Goal: Task Accomplishment & Management: Manage account settings

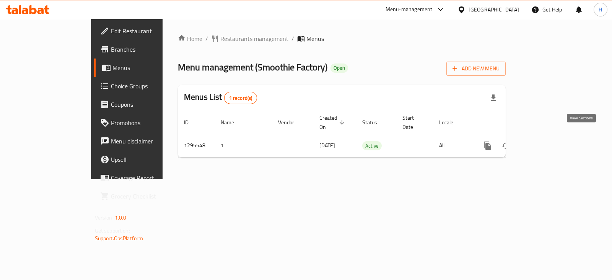
click at [552, 137] on link "enhanced table" at bounding box center [543, 146] width 18 height 18
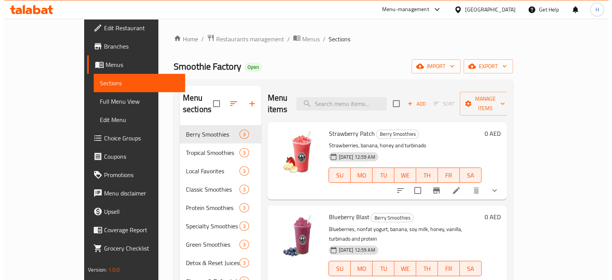
scroll to position [4, 0]
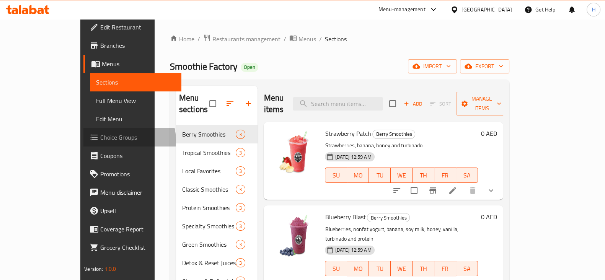
click at [100, 140] on span "Choice Groups" at bounding box center [137, 137] width 75 height 9
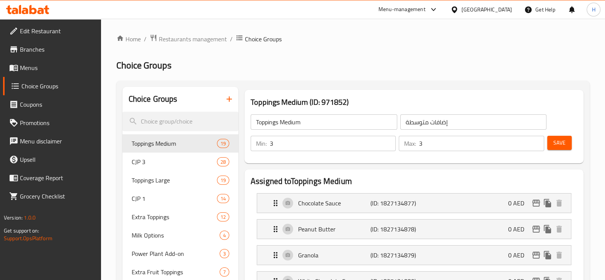
click at [231, 98] on icon "button" at bounding box center [229, 99] width 9 height 9
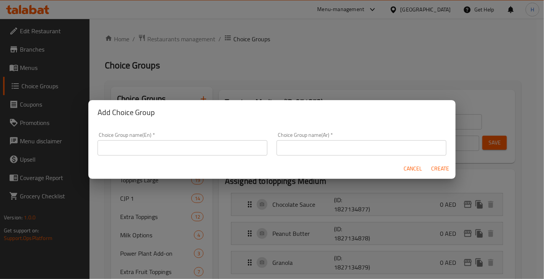
click at [544, 16] on div "Add Choice Group Choice Group name(En)   * Choice Group name(En) * Choice Group…" at bounding box center [272, 139] width 544 height 279
click at [526, 36] on div "Add Choice Group Choice Group name(En)   * Choice Group name(En) * Choice Group…" at bounding box center [272, 139] width 544 height 279
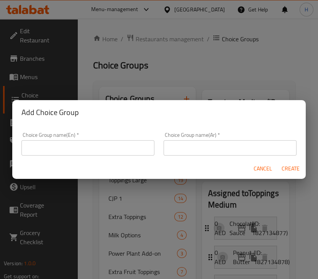
click at [95, 147] on input "text" at bounding box center [87, 147] width 133 height 15
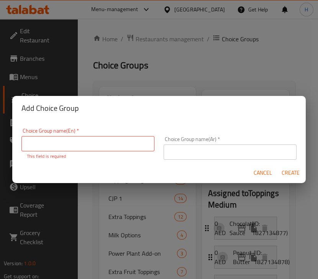
click at [92, 145] on div "Choice Group name(En)   * Choice Group name(En) * This field is required" at bounding box center [87, 144] width 133 height 32
click at [88, 149] on input "text" at bounding box center [87, 143] width 133 height 15
paste input "Toppings - Small"
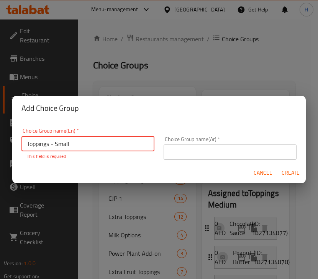
type input "Toppings - Small"
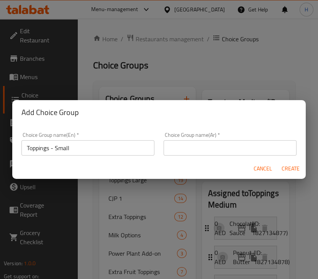
click at [249, 145] on input "text" at bounding box center [229, 147] width 133 height 15
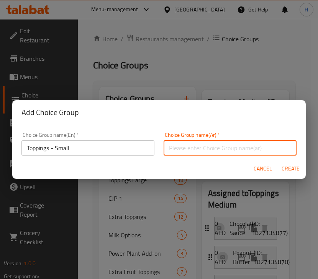
paste input "إضافات"
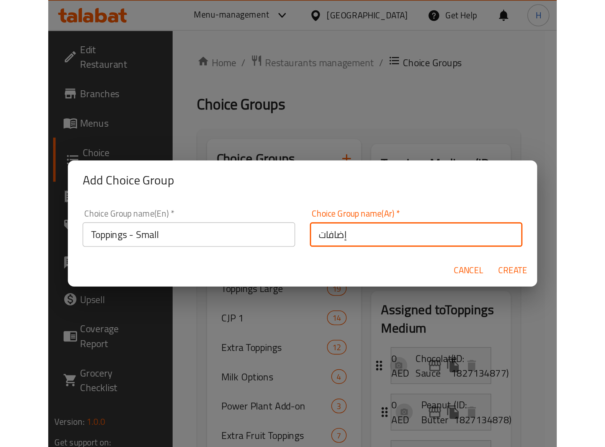
scroll to position [2, 0]
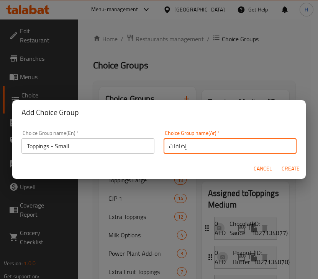
type input "إضافات"
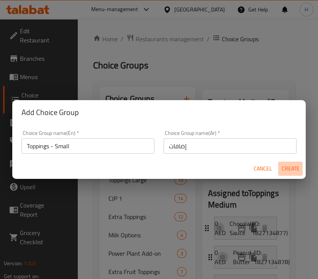
click at [289, 171] on span "Create" at bounding box center [290, 169] width 18 height 10
type input "Toppings - Small"
type input "إضافات"
type input "0"
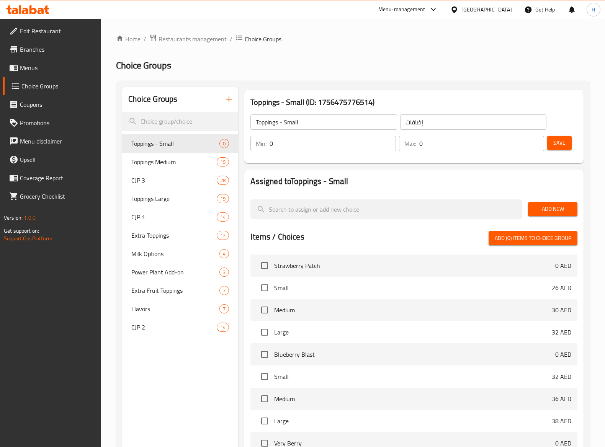
click at [442, 147] on input "0" at bounding box center [481, 143] width 125 height 15
click at [308, 146] on input "0" at bounding box center [332, 143] width 126 height 15
click at [387, 147] on input "0" at bounding box center [332, 143] width 126 height 15
click at [390, 141] on input "1" at bounding box center [332, 143] width 126 height 15
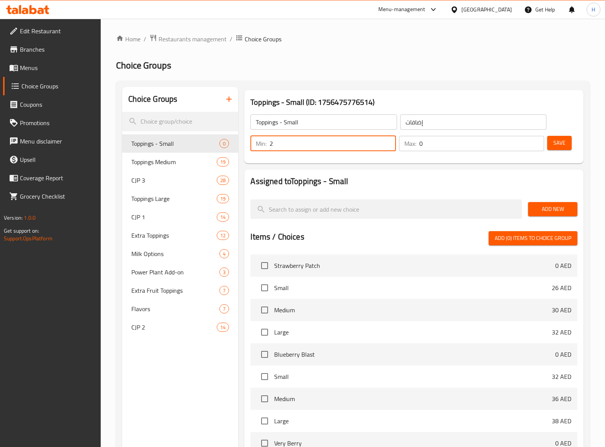
click at [389, 141] on input "2" at bounding box center [332, 143] width 126 height 15
click at [389, 141] on input "3" at bounding box center [332, 143] width 126 height 15
type input "2"
click at [386, 145] on input "2" at bounding box center [332, 143] width 126 height 15
click at [441, 145] on input "0" at bounding box center [481, 143] width 125 height 15
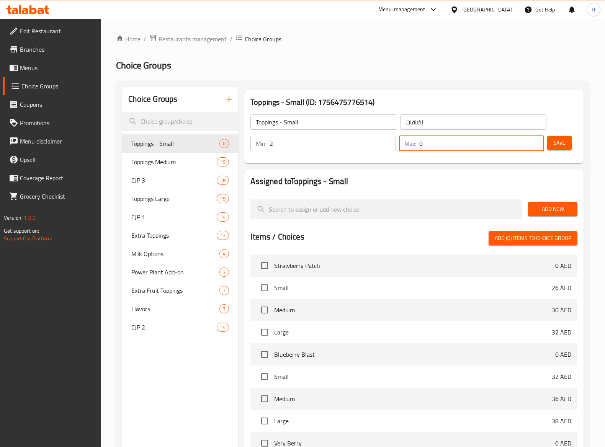
click at [537, 147] on input "0" at bounding box center [481, 143] width 125 height 15
click at [537, 140] on input "1" at bounding box center [481, 143] width 125 height 15
type input "2"
click at [537, 140] on input "2" at bounding box center [481, 143] width 125 height 15
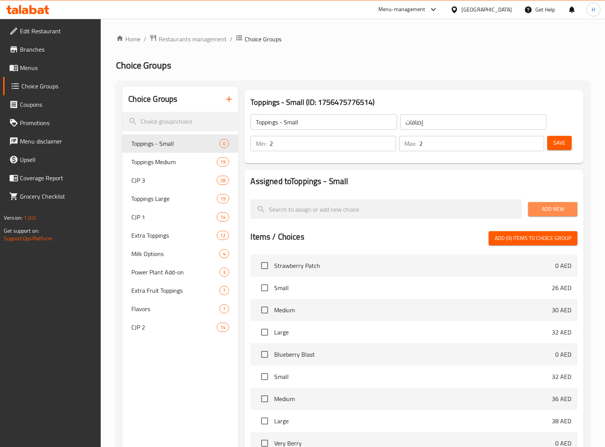
click at [549, 208] on span "Add New" at bounding box center [552, 209] width 37 height 10
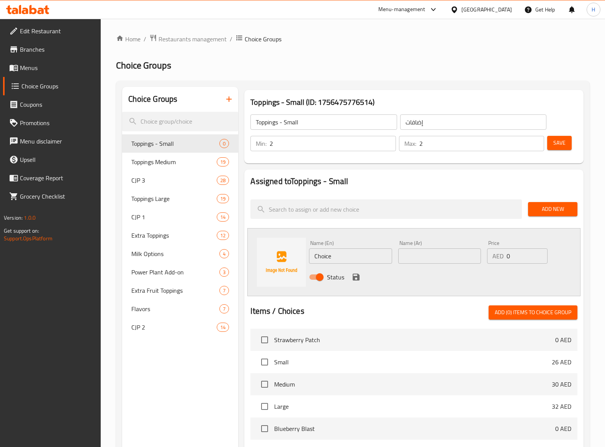
click at [366, 253] on input "Choice" at bounding box center [350, 255] width 83 height 15
paste input "colate Sau"
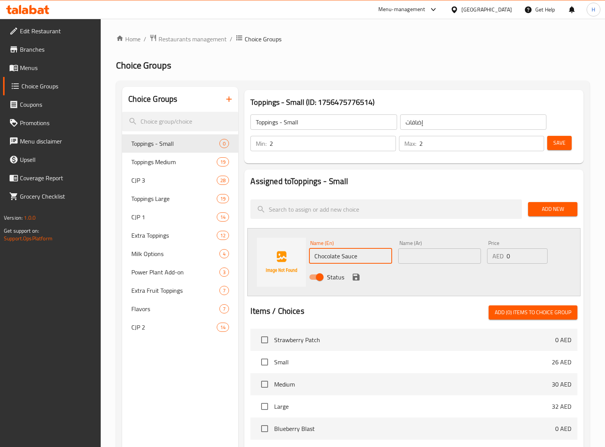
type input "Chocolate Sauce"
click at [431, 260] on input "text" at bounding box center [439, 255] width 83 height 15
paste input "صلصة الشوكولاتة"
type input "صلصة الشوكولاتة"
click at [549, 209] on span "Add New" at bounding box center [552, 209] width 37 height 10
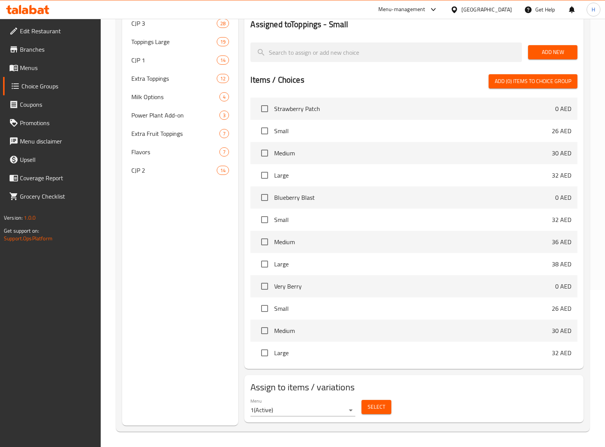
scroll to position [0, 0]
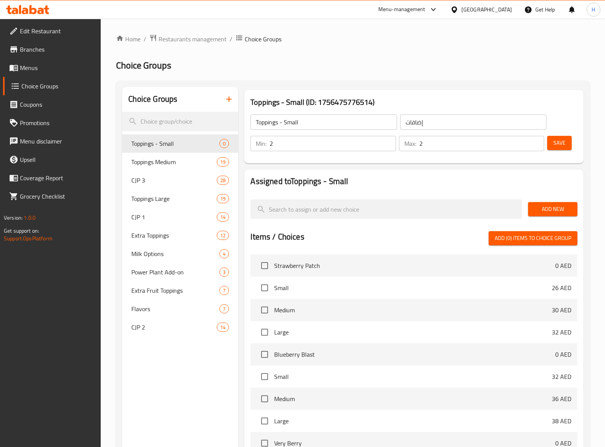
click at [547, 208] on span "Add New" at bounding box center [552, 209] width 37 height 10
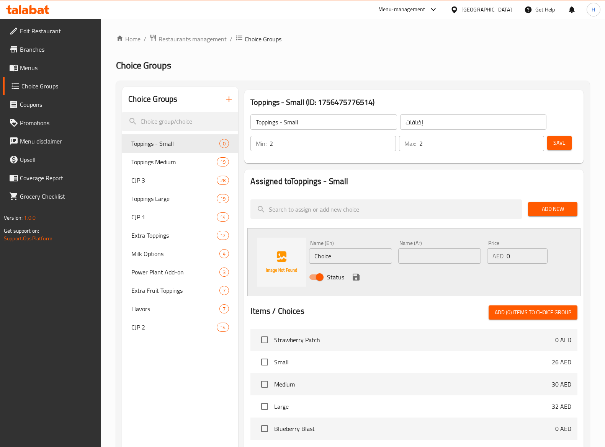
click at [336, 257] on input "Choice" at bounding box center [350, 255] width 83 height 15
paste input "colate Sau"
type input "Chocolate Sauce"
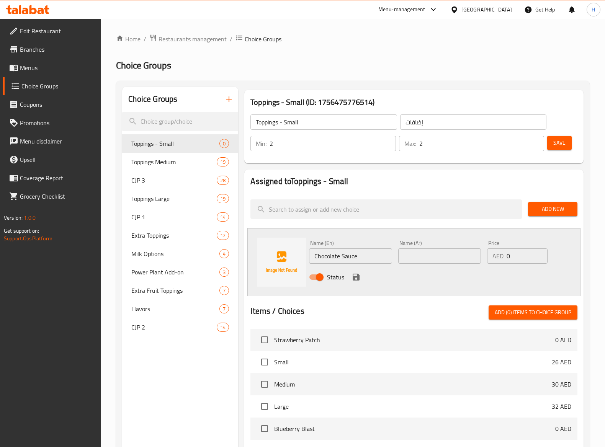
drag, startPoint x: 423, startPoint y: 266, endPoint x: 426, endPoint y: 257, distance: 10.0
click at [423, 265] on div "Name (Ar) Name (Ar)" at bounding box center [439, 251] width 89 height 29
click at [426, 256] on input "text" at bounding box center [439, 255] width 83 height 15
paste input "صلصة الشوكولاتة"
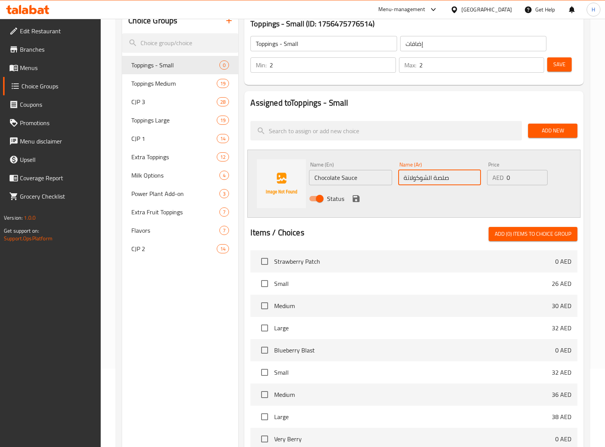
scroll to position [2, 0]
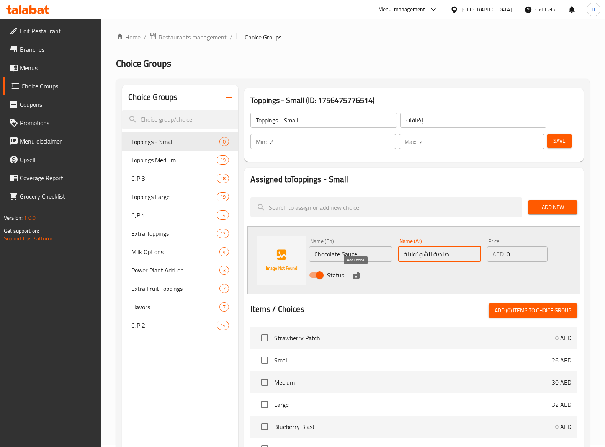
type input "صلصة الشوكولاتة"
click at [359, 272] on icon "save" at bounding box center [355, 275] width 9 height 9
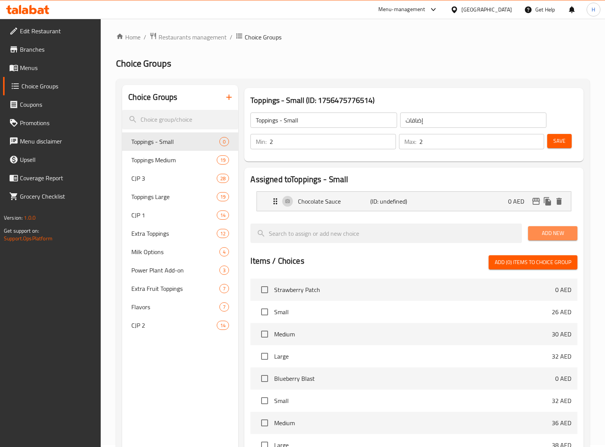
click at [544, 231] on span "Add New" at bounding box center [552, 234] width 37 height 10
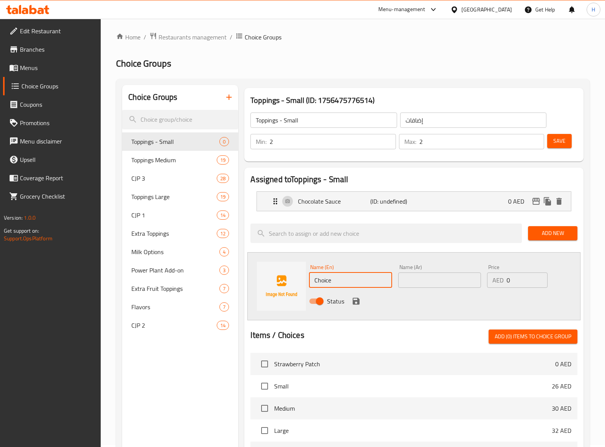
click at [366, 280] on input "Choice" at bounding box center [350, 280] width 83 height 15
paste input "Caramel Sauce"
click at [366, 280] on input "ChoiceCaramel Sauce" at bounding box center [350, 280] width 83 height 15
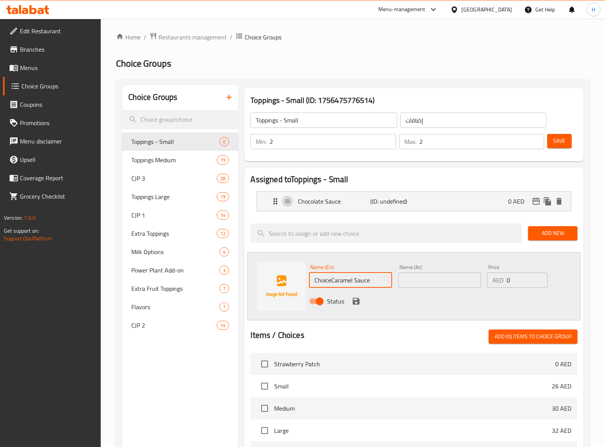
paste input "text"
type input "Caramel Sauce"
click at [454, 280] on input "text" at bounding box center [439, 280] width 83 height 15
paste input "صلصة الكراميل"
type input "صلصة الكراميل"
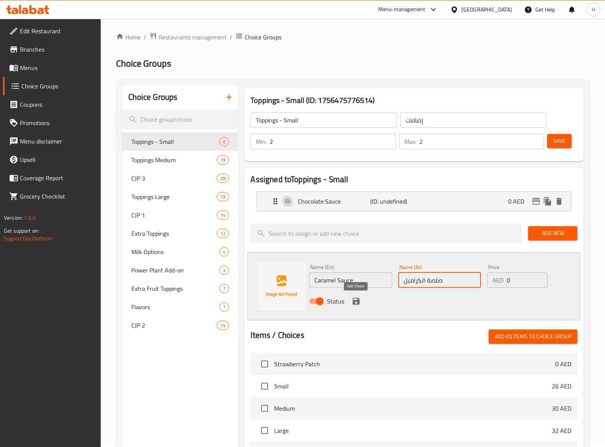
click at [354, 280] on icon "save" at bounding box center [356, 301] width 7 height 7
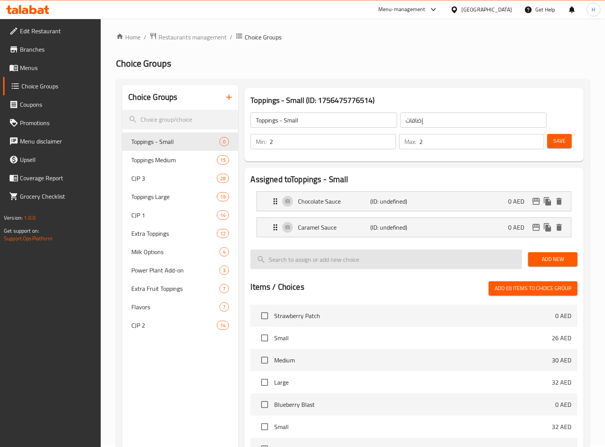
drag, startPoint x: 423, startPoint y: 259, endPoint x: 429, endPoint y: 256, distance: 6.5
click at [423, 259] on input "search" at bounding box center [385, 260] width 271 height 20
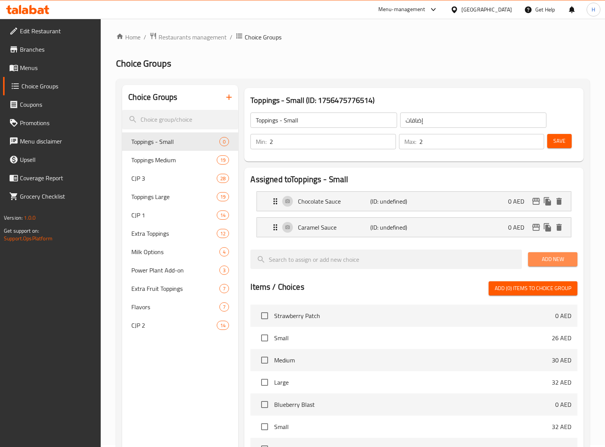
click at [545, 263] on span "Add New" at bounding box center [552, 260] width 37 height 10
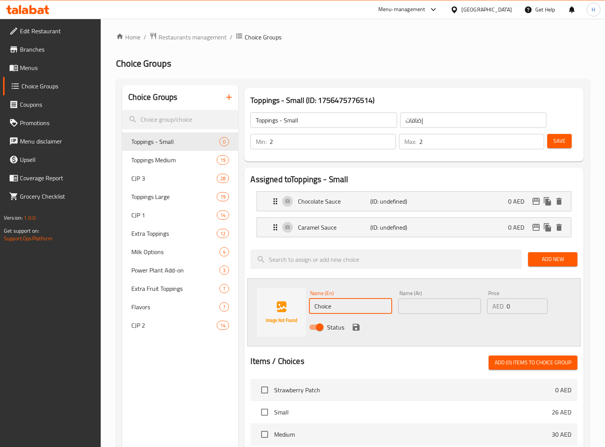
click at [360, 280] on input "Choice" at bounding box center [350, 306] width 83 height 15
paste input "White Chocolate Sau"
type input "White Chocolate Sauce"
click at [440, 280] on input "text" at bounding box center [439, 306] width 83 height 15
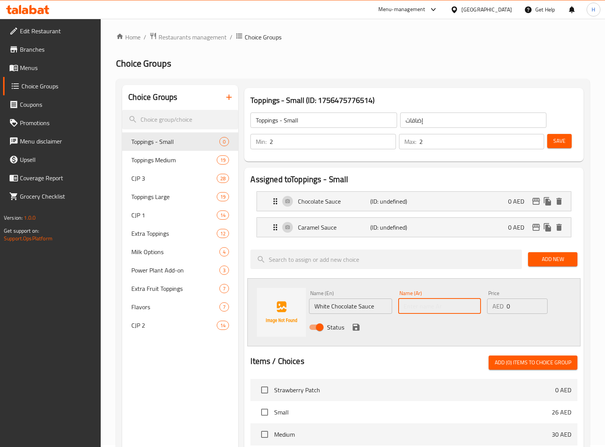
paste input "صلصة الشوكولاتة البيضاء"
type input "صلصة الشوكولاتة البيضاء"
click at [358, 280] on icon "save" at bounding box center [356, 327] width 7 height 7
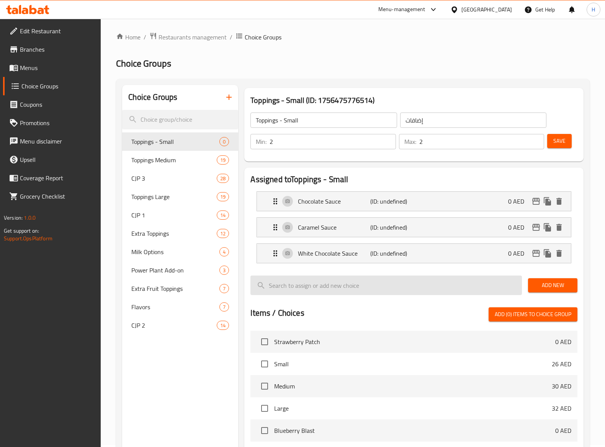
click at [351, 280] on input "search" at bounding box center [385, 286] width 271 height 20
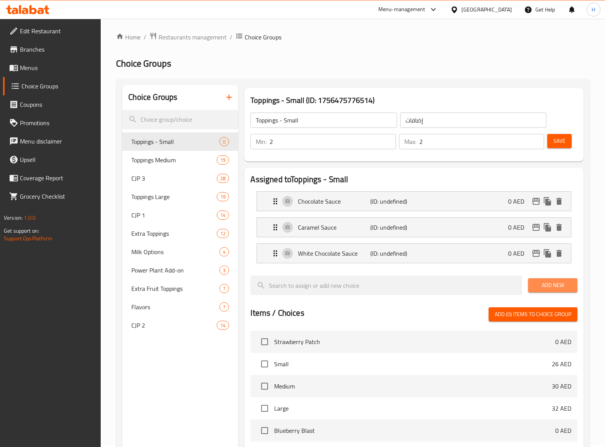
click at [544, 280] on span "Add New" at bounding box center [552, 286] width 37 height 10
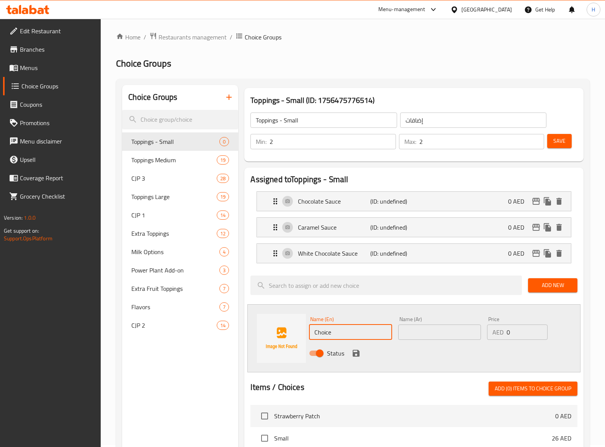
drag, startPoint x: 325, startPoint y: 328, endPoint x: 326, endPoint y: 335, distance: 6.2
click at [325, 280] on input "Choice" at bounding box center [350, 332] width 83 height 15
click at [326, 280] on input "Choice" at bounding box center [350, 332] width 83 height 15
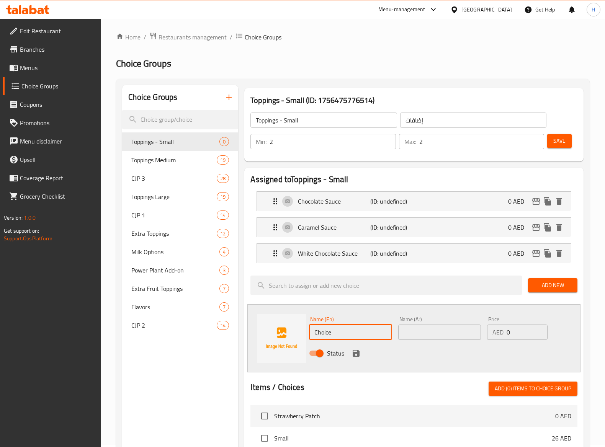
paste input "Almond Butter"
type input "Almond Butter"
click at [421, 280] on input "text" at bounding box center [439, 332] width 83 height 15
paste input "زبدة اللوز"
type input "زبدة اللوز"
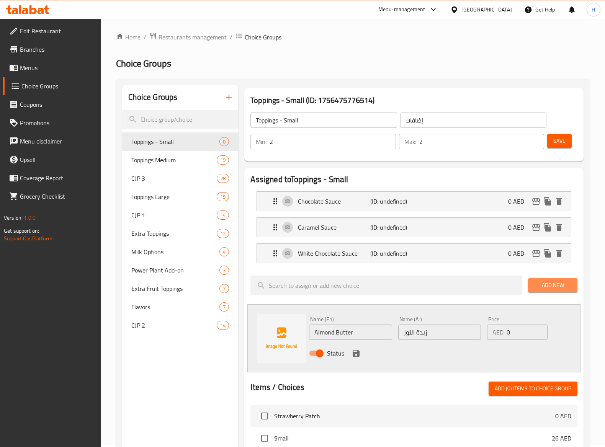
click at [547, 280] on span "Add New" at bounding box center [552, 286] width 37 height 10
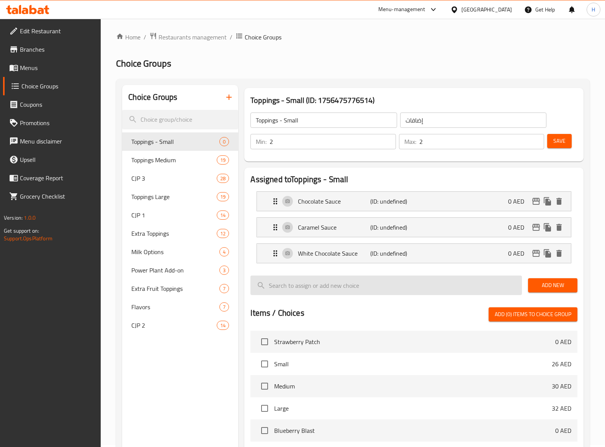
click at [416, 280] on input "search" at bounding box center [385, 286] width 271 height 20
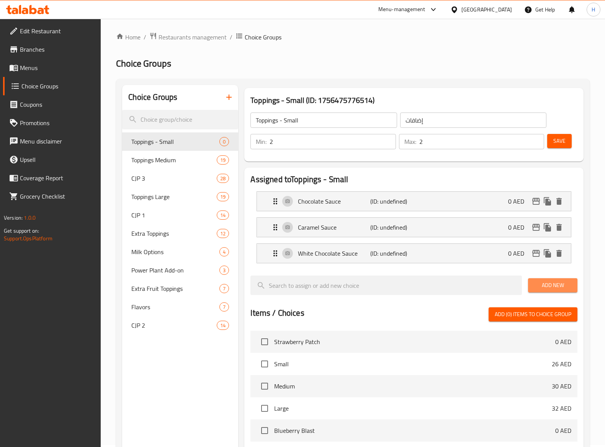
click at [571, 280] on button "Add New" at bounding box center [552, 285] width 49 height 14
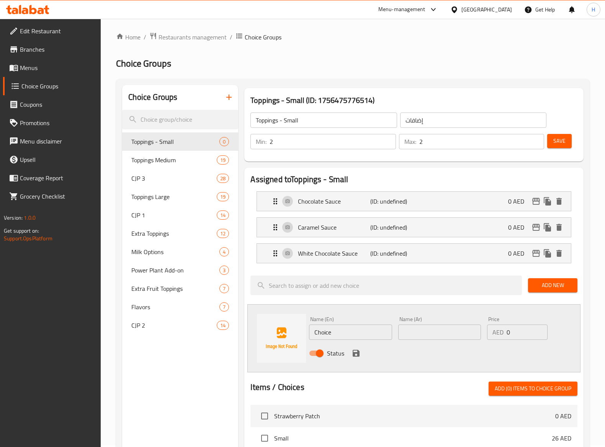
click at [342, 280] on div "Status" at bounding box center [439, 353] width 266 height 21
click at [345, 280] on input "Choice" at bounding box center [350, 332] width 83 height 15
paste input "Almond Butter"
type input "Almond Butter"
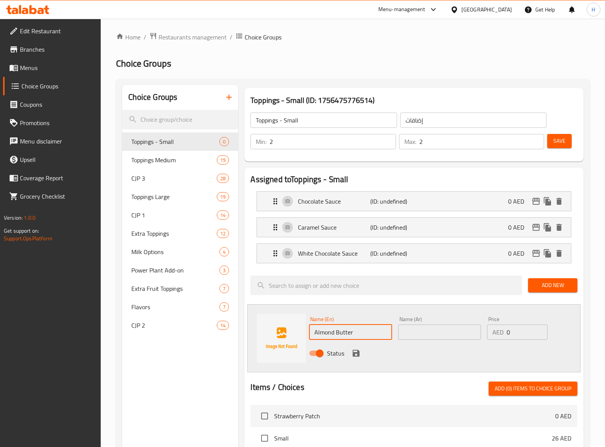
click at [414, 280] on input "text" at bounding box center [439, 332] width 83 height 15
paste input "زبدة اللوز"
type input "زبدة اللوز"
click at [359, 280] on icon "save" at bounding box center [356, 353] width 7 height 7
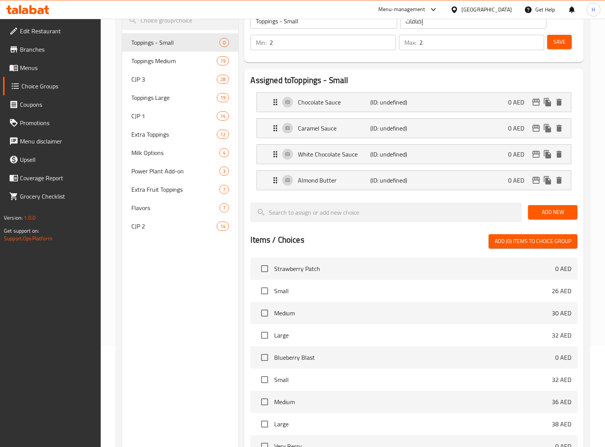
scroll to position [232, 0]
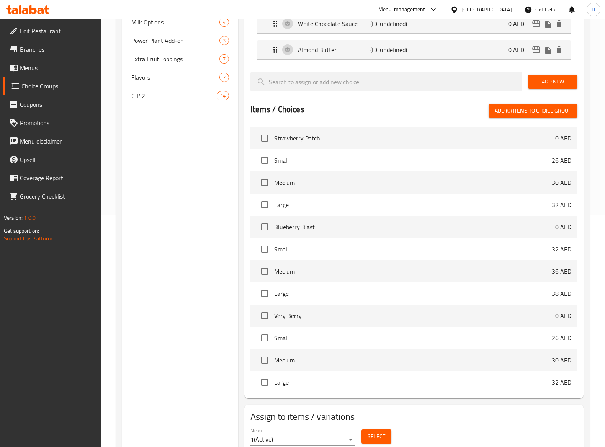
click at [555, 74] on div "Add New" at bounding box center [553, 82] width 56 height 26
click at [553, 81] on span "Add New" at bounding box center [552, 82] width 37 height 10
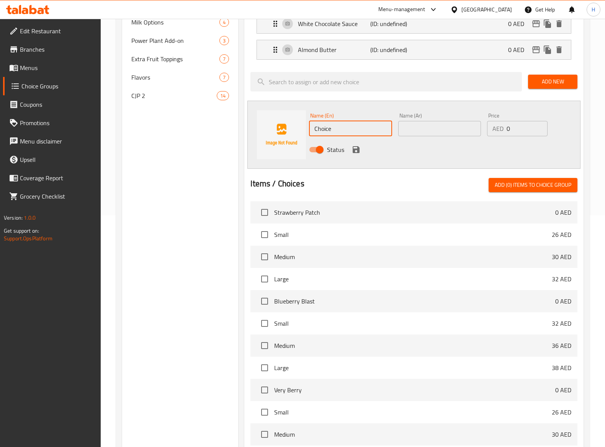
click at [377, 125] on input "Choice" at bounding box center [350, 128] width 83 height 15
paste input "Nutella"
type input "Nutella"
click at [424, 137] on div "Name (Ar) Name (Ar)" at bounding box center [439, 124] width 89 height 29
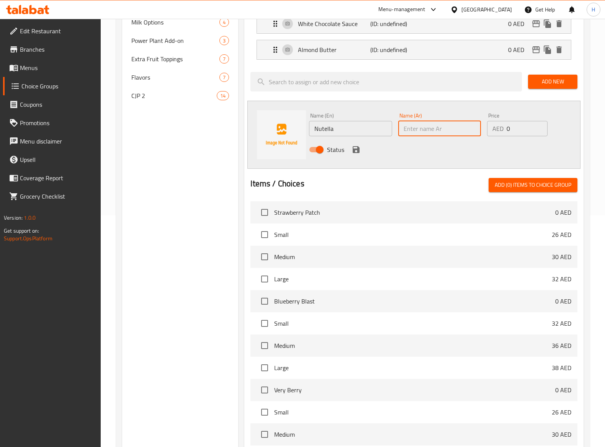
paste input "نوتيلا"
type input "نوتيلا"
click at [357, 149] on button "save" at bounding box center [355, 149] width 11 height 11
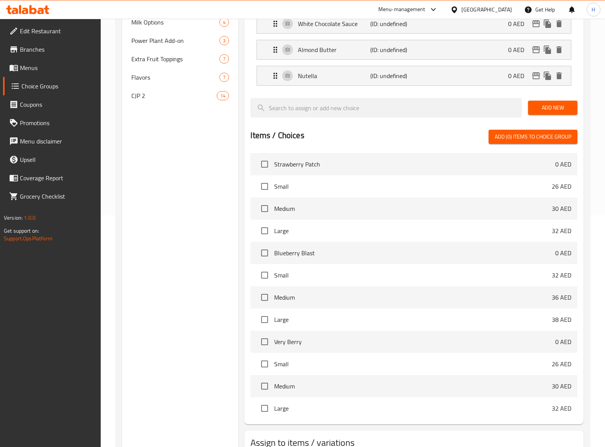
click at [357, 150] on div "Items / Choices Add (0) items to choice group Strawberry Patch 0 AED Small 26 A…" at bounding box center [413, 274] width 326 height 289
click at [556, 109] on span "Add New" at bounding box center [552, 108] width 37 height 10
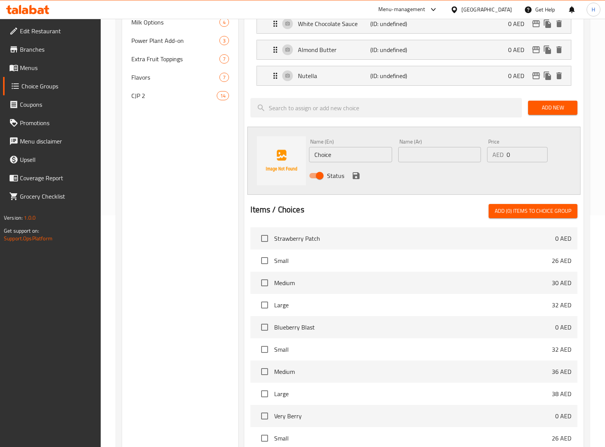
drag, startPoint x: 339, startPoint y: 138, endPoint x: 341, endPoint y: 154, distance: 16.1
click at [339, 140] on div "Name (En) Choice Name (En)" at bounding box center [350, 150] width 89 height 29
click at [341, 155] on input "Choice" at bounding box center [350, 154] width 83 height 15
paste input "Peanut Butter"
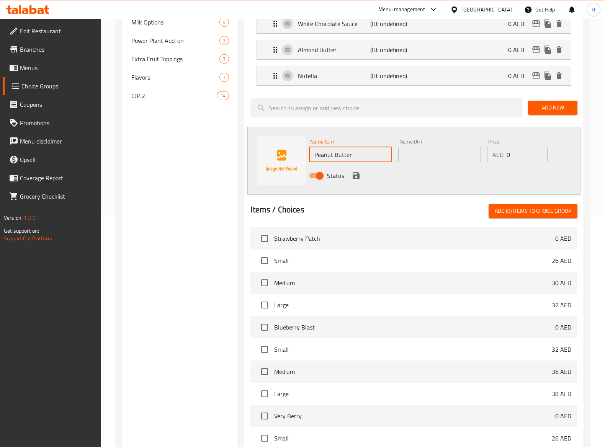
type input "Peanut Butter"
click at [436, 162] on input "text" at bounding box center [439, 154] width 83 height 15
paste input "زبدة الفول السوداني"
type input "زبدة الفول السوداني"
click at [357, 177] on icon "save" at bounding box center [356, 175] width 7 height 7
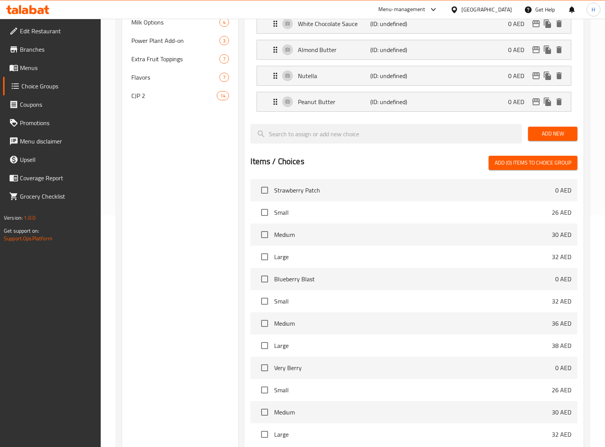
click at [556, 134] on span "Add New" at bounding box center [552, 134] width 37 height 10
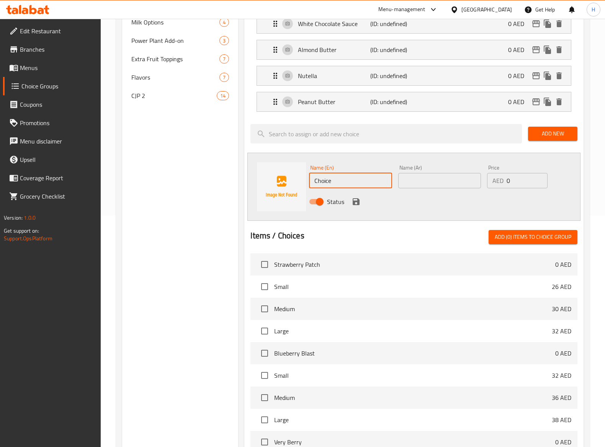
click at [365, 182] on input "Choice" at bounding box center [350, 180] width 83 height 15
click at [365, 183] on input "Choice" at bounding box center [350, 180] width 83 height 15
paste input "Granola"
type input "Granola"
click at [438, 179] on div "Name (Ar) Name (Ar)" at bounding box center [439, 176] width 83 height 23
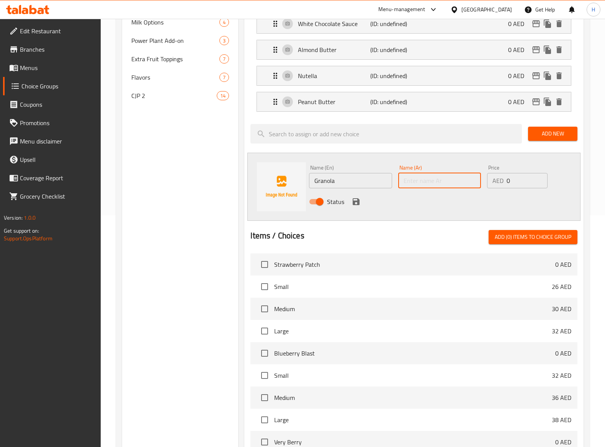
click at [418, 179] on input "text" at bounding box center [439, 180] width 83 height 15
paste input "الجرانولا"
type input "الجرانولا"
drag, startPoint x: 374, startPoint y: 201, endPoint x: 361, endPoint y: 212, distance: 18.2
click at [372, 203] on div "Status" at bounding box center [439, 201] width 266 height 21
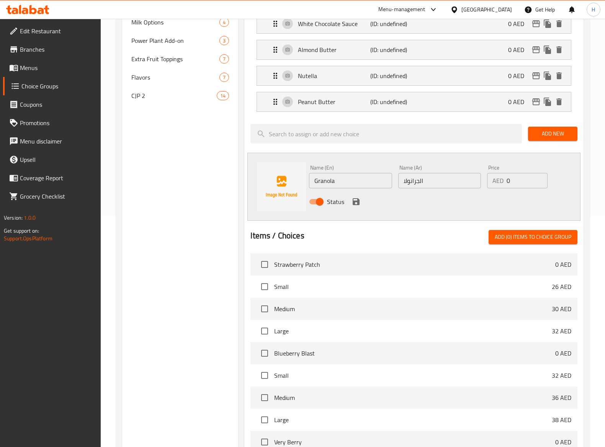
click at [361, 212] on div "Status" at bounding box center [439, 201] width 266 height 21
click at [358, 206] on icon "save" at bounding box center [355, 201] width 9 height 9
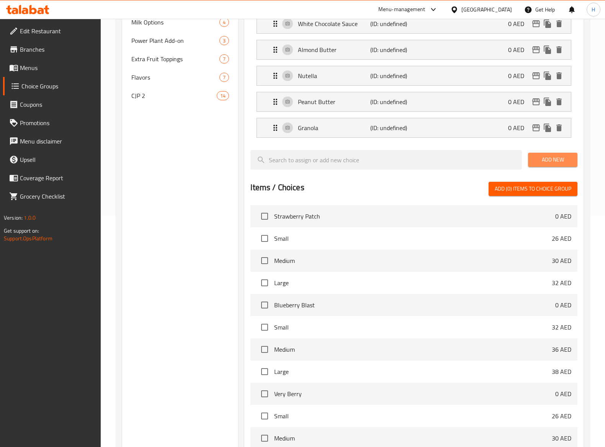
click at [550, 162] on span "Add New" at bounding box center [552, 160] width 37 height 10
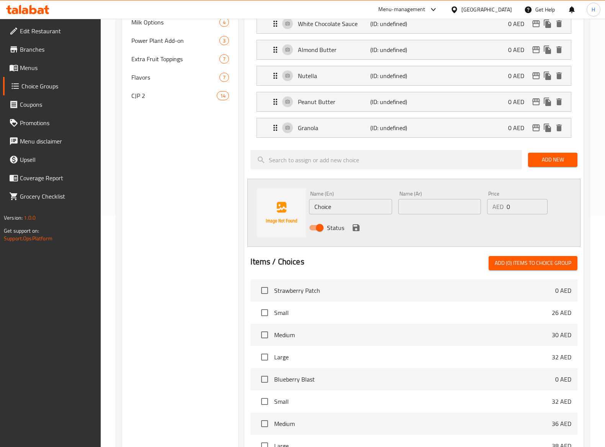
click at [339, 177] on div "Assigned to Toppings - Small Chocolate Sauce (ID: undefined) 0 AED Name (En) Ch…" at bounding box center [413, 244] width 339 height 613
click at [535, 169] on div "Add New" at bounding box center [553, 160] width 56 height 26
click at [540, 163] on span "Add New" at bounding box center [552, 160] width 37 height 10
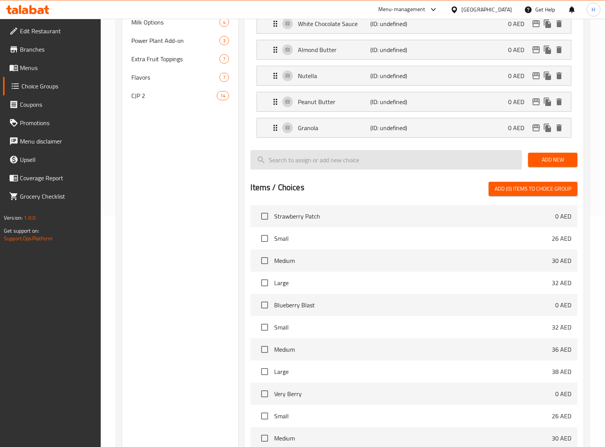
click at [304, 165] on input "search" at bounding box center [385, 160] width 271 height 20
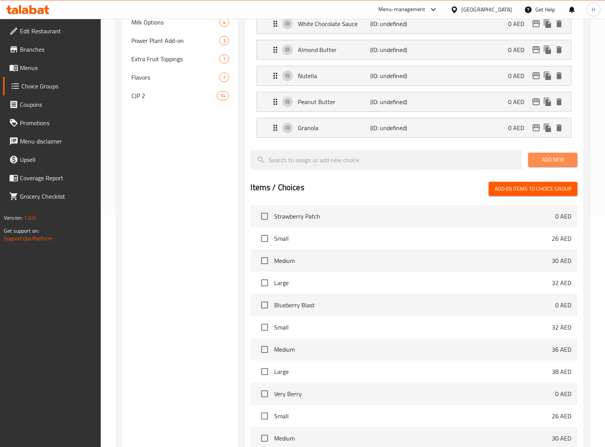
click at [547, 162] on span "Add New" at bounding box center [552, 160] width 37 height 10
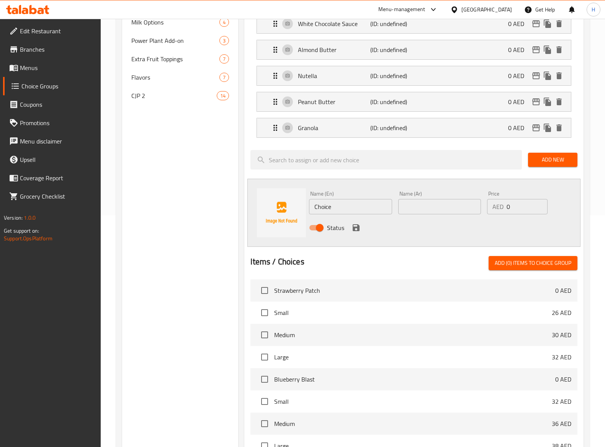
click at [342, 206] on input "Choice" at bounding box center [350, 206] width 83 height 15
paste input "Bee Pollen"
type input "Bee Pollen"
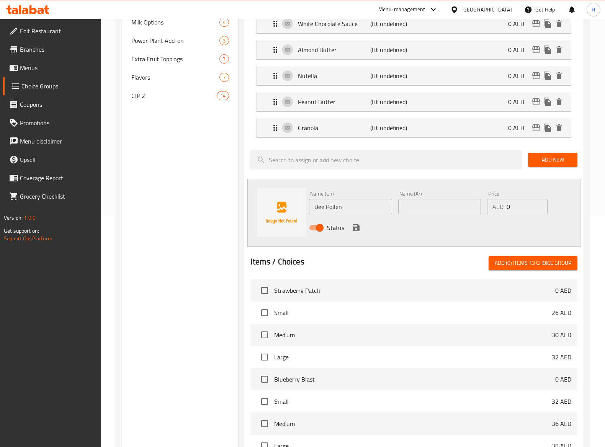
click at [446, 212] on input "text" at bounding box center [439, 206] width 83 height 15
paste input "حبوب لقاح النحل"
type input "حبوب لقاح النحل"
click at [360, 230] on icon "save" at bounding box center [355, 227] width 9 height 9
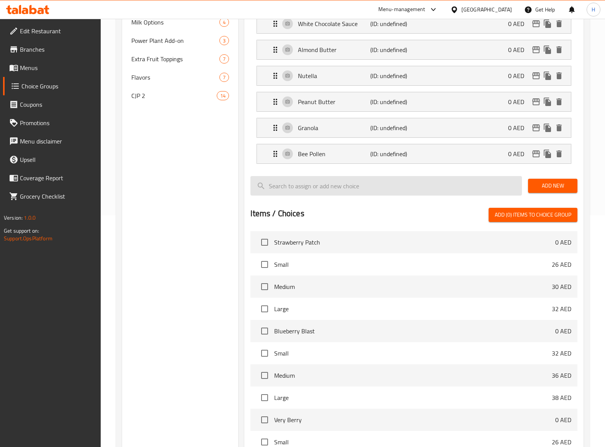
click at [372, 186] on input "search" at bounding box center [385, 186] width 271 height 20
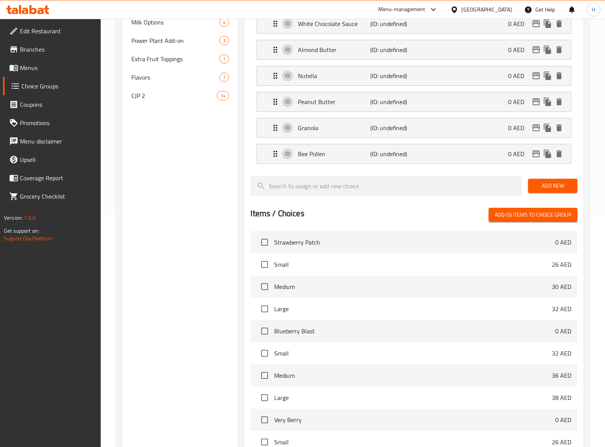
click at [558, 186] on span "Add New" at bounding box center [552, 186] width 37 height 10
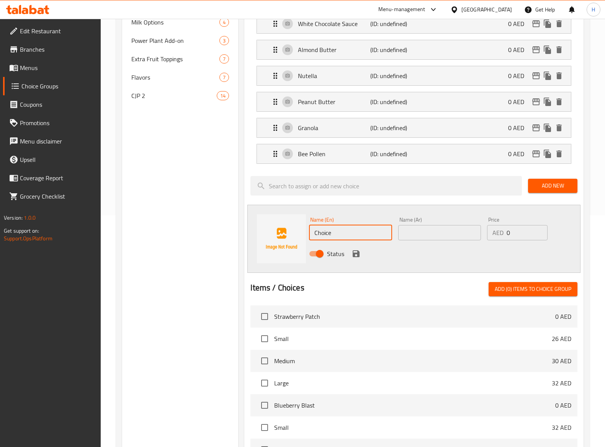
click at [340, 240] on input "Choice" at bounding box center [350, 232] width 83 height 15
paste input "oconut Flakes"
type input "Coconut Flakes"
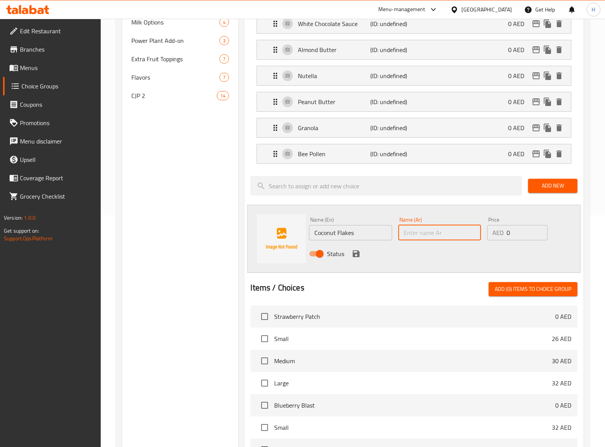
click at [441, 235] on input "text" at bounding box center [439, 232] width 83 height 15
paste input "رقائق جوز الهند"
type input "رقائق جوز الهند"
drag, startPoint x: 355, startPoint y: 255, endPoint x: 614, endPoint y: 260, distance: 258.8
click at [356, 255] on icon "save" at bounding box center [356, 253] width 7 height 7
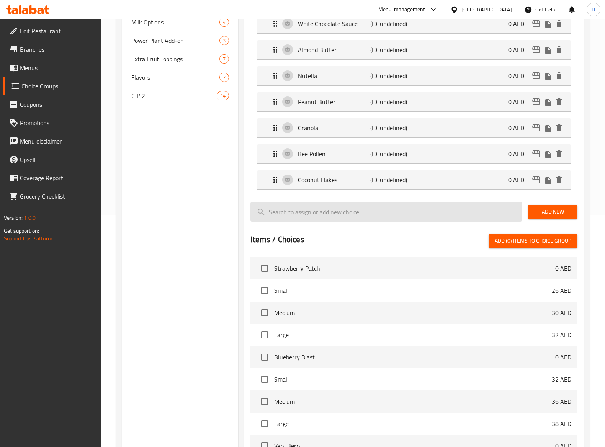
click at [391, 217] on input "search" at bounding box center [385, 212] width 271 height 20
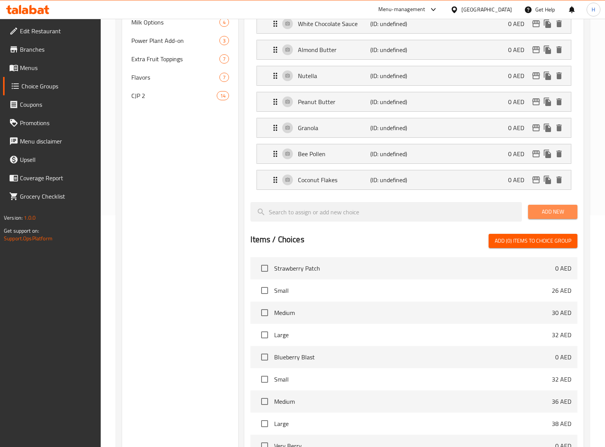
click at [553, 214] on span "Add New" at bounding box center [552, 212] width 37 height 10
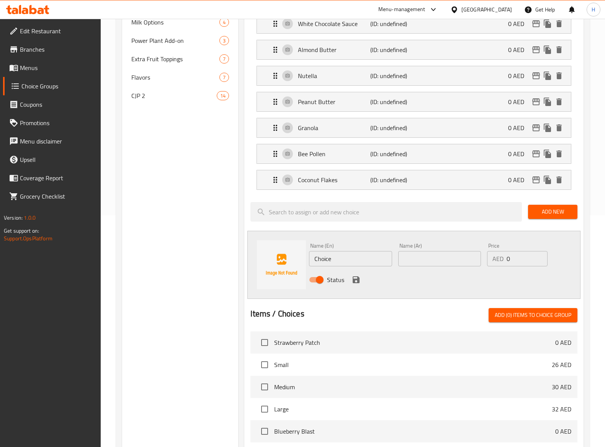
click at [343, 257] on input "Choice" at bounding box center [350, 258] width 83 height 15
paste input "acao Nibs"
type input "Cacao Nibs"
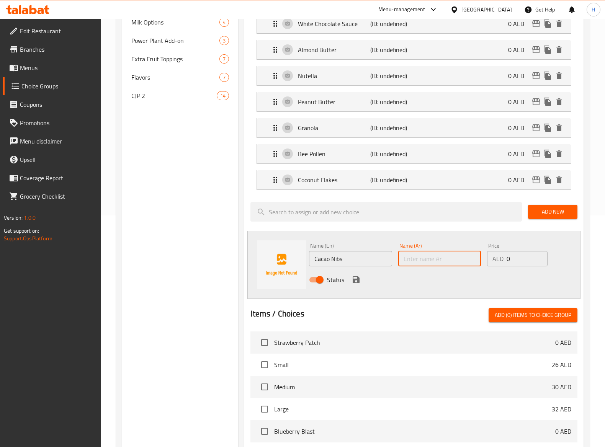
click at [438, 261] on input "text" at bounding box center [439, 258] width 83 height 15
paste input "حبوب الكاكاو"
type input "حبوب الكاكاو"
drag, startPoint x: 354, startPoint y: 282, endPoint x: 615, endPoint y: 282, distance: 261.8
click at [354, 280] on icon "save" at bounding box center [356, 279] width 7 height 7
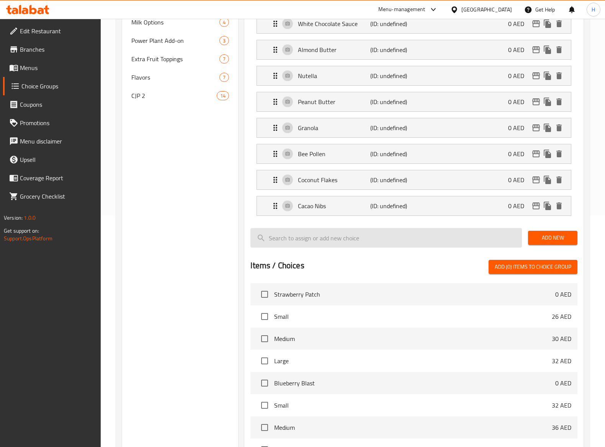
click at [383, 241] on input "search" at bounding box center [385, 238] width 271 height 20
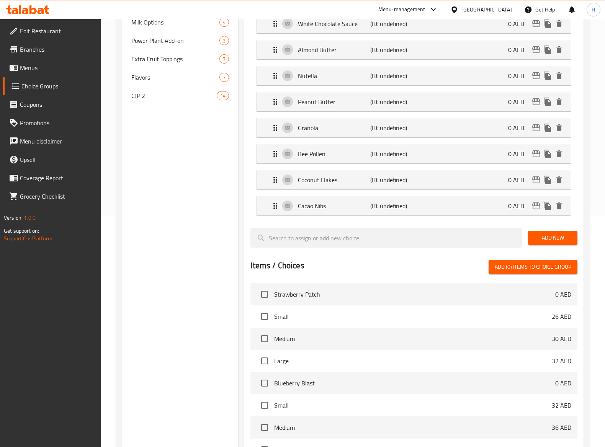
click at [553, 248] on div "Add New" at bounding box center [553, 238] width 56 height 26
click at [553, 243] on span "Add New" at bounding box center [552, 238] width 37 height 10
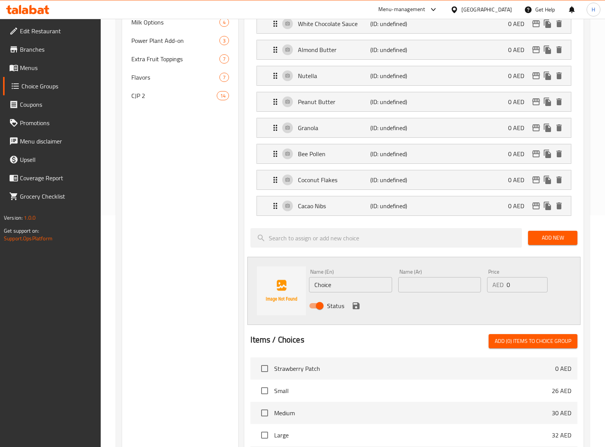
click at [334, 280] on input "Choice" at bounding box center [350, 284] width 83 height 15
paste input "Flax Seed"
click at [334, 280] on input "Choice" at bounding box center [350, 284] width 83 height 15
type input "Flax Seed"
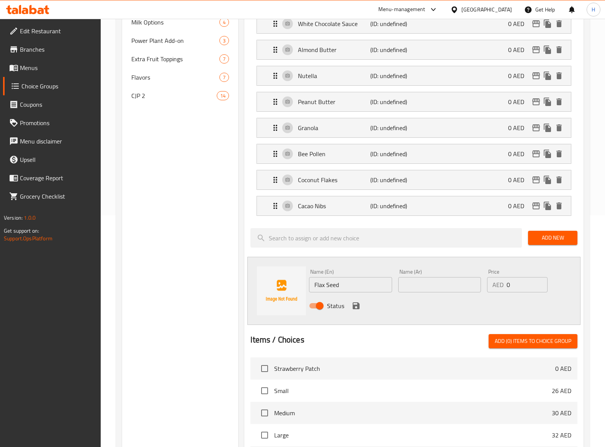
click at [439, 280] on div "Status" at bounding box center [439, 305] width 266 height 21
click at [439, 280] on input "text" at bounding box center [439, 284] width 83 height 15
paste input "بذور الكتان"
type input "بذور الكتان"
click at [354, 280] on button "save" at bounding box center [355, 305] width 11 height 11
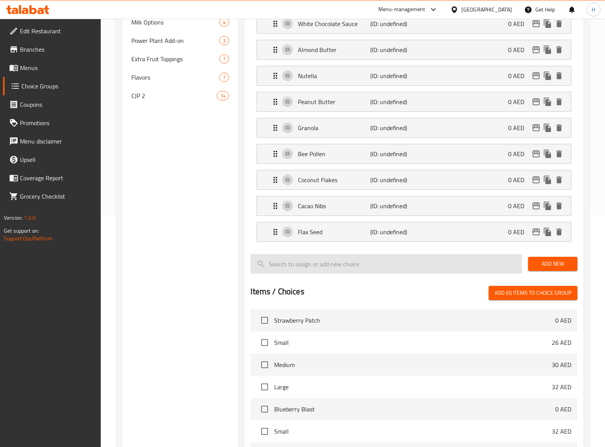
drag, startPoint x: 400, startPoint y: 269, endPoint x: 437, endPoint y: 269, distance: 36.4
click at [401, 269] on input "search" at bounding box center [385, 264] width 271 height 20
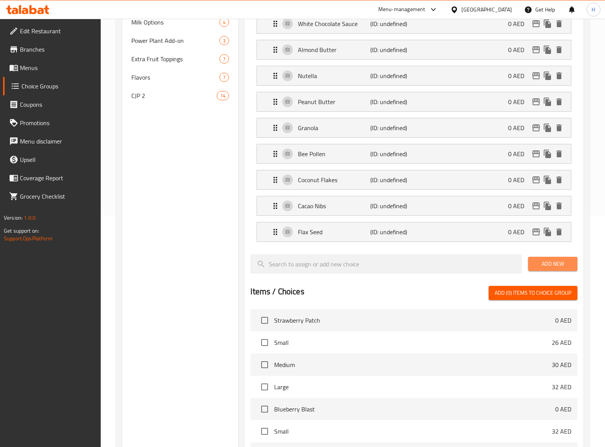
click at [550, 271] on button "Add New" at bounding box center [552, 264] width 49 height 14
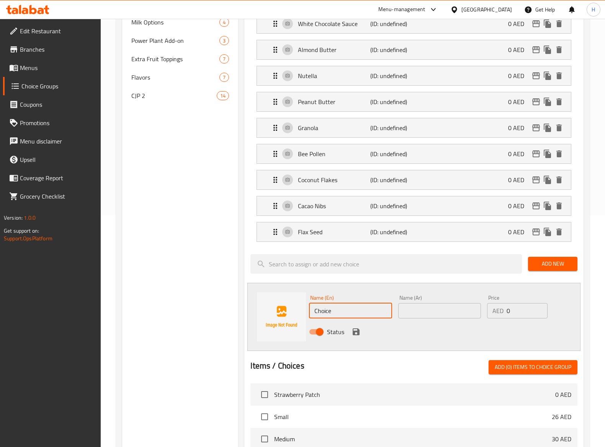
click at [334, 280] on input "Choice" at bounding box center [350, 310] width 83 height 15
paste input "ia Seed"
type input "Chia Seed"
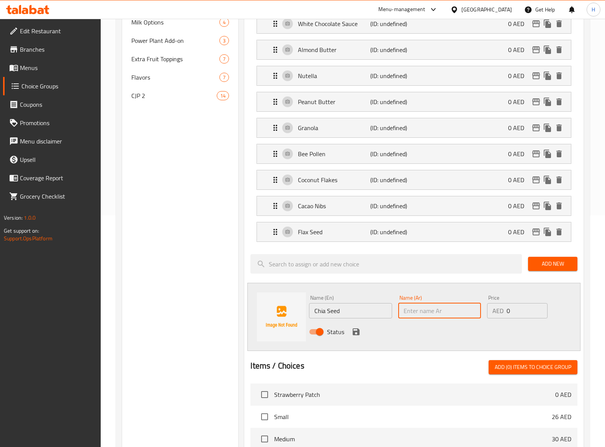
click at [429, 280] on input "text" at bounding box center [439, 310] width 83 height 15
paste input "بذور الشيا"
type input "بذور الشيا"
click at [349, 280] on div "Status" at bounding box center [439, 332] width 266 height 21
click at [360, 280] on icon "save" at bounding box center [355, 331] width 9 height 9
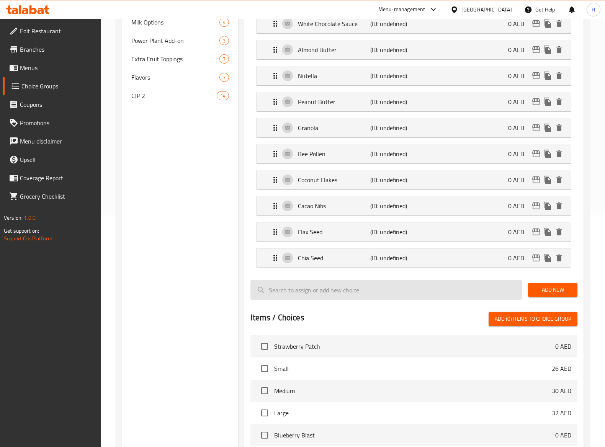
click at [324, 280] on input "search" at bounding box center [385, 290] width 271 height 20
click at [531, 280] on button "Add New" at bounding box center [552, 290] width 49 height 14
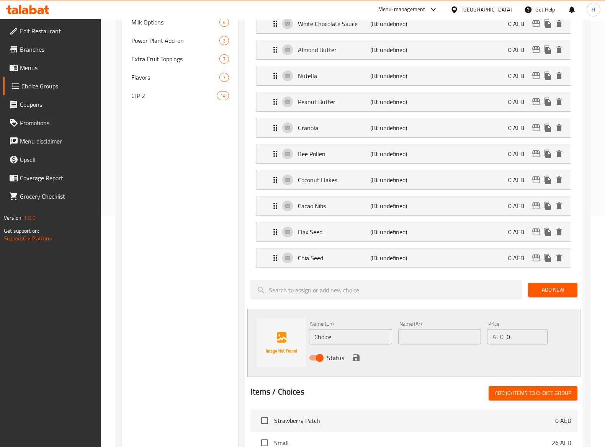
click at [357, 280] on div "Name (En) Choice Name (En)" at bounding box center [350, 332] width 89 height 29
click at [355, 280] on input "Choice" at bounding box center [350, 336] width 83 height 15
paste input "Pumpkin Seed"
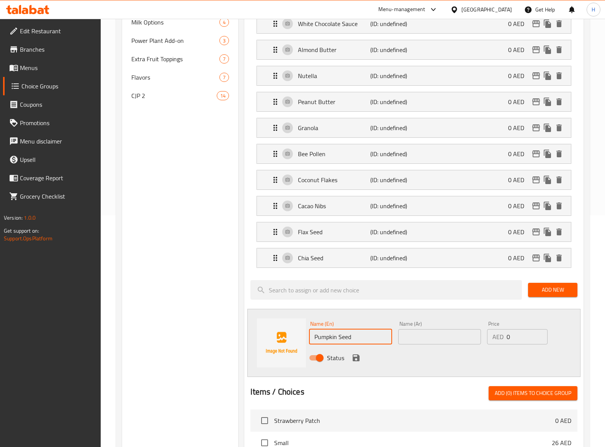
type input "Pumpkin Seed"
click at [421, 280] on input "text" at bounding box center [439, 336] width 83 height 15
paste input "بذور اليقطين"
type input "بذور اليقطين"
click at [356, 280] on icon "save" at bounding box center [356, 357] width 7 height 7
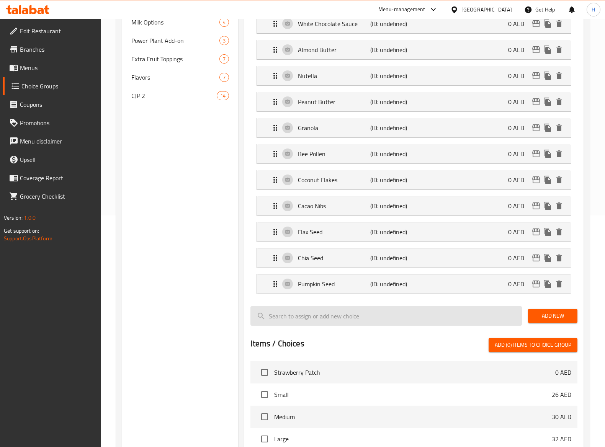
click at [380, 280] on input "search" at bounding box center [385, 316] width 271 height 20
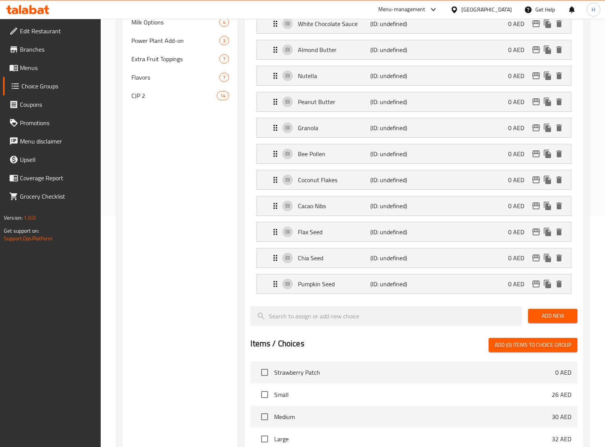
click at [557, 280] on span "Add New" at bounding box center [552, 316] width 37 height 10
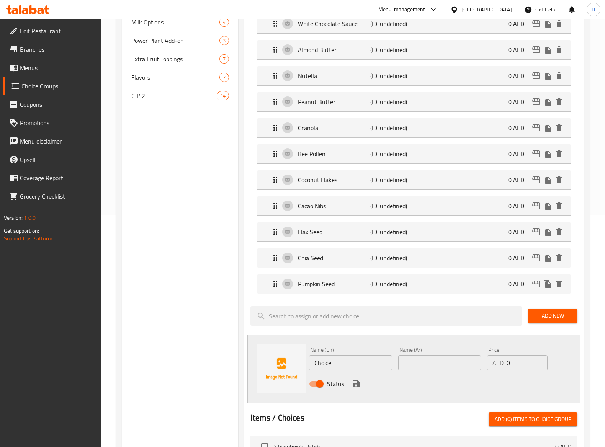
click at [354, 280] on input "Choice" at bounding box center [350, 362] width 83 height 15
paste input "[PERSON_NAME]"
type input "[PERSON_NAME]"
drag, startPoint x: 438, startPoint y: 361, endPoint x: 412, endPoint y: 369, distance: 27.4
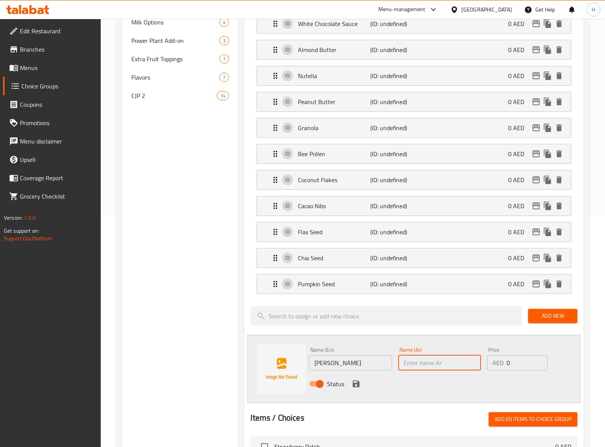
click at [436, 280] on input "text" at bounding box center [439, 362] width 83 height 15
paste input "غوجي التوت"
type input "غوجي التوت"
click at [351, 280] on icon "save" at bounding box center [355, 383] width 9 height 9
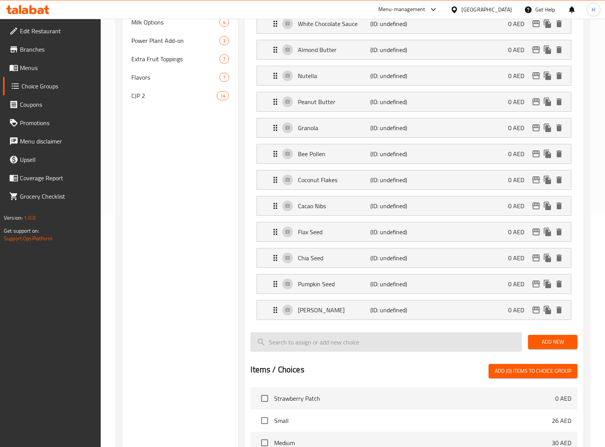
drag, startPoint x: 317, startPoint y: 340, endPoint x: 326, endPoint y: 341, distance: 9.3
click at [317, 280] on input "search" at bounding box center [385, 342] width 271 height 20
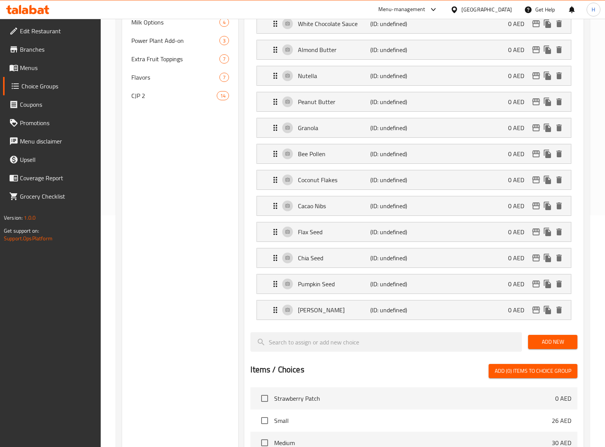
click at [557, 280] on span "Add New" at bounding box center [552, 342] width 37 height 10
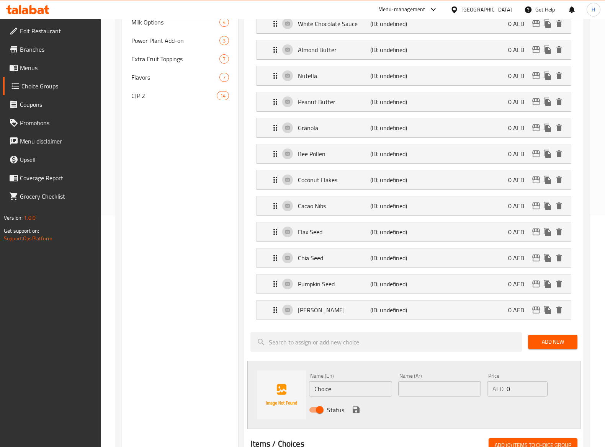
click at [366, 280] on input "Choice" at bounding box center [350, 388] width 83 height 15
paste input "ranberries"
type input "Cranberries"
click at [420, 280] on input "text" at bounding box center [439, 388] width 83 height 15
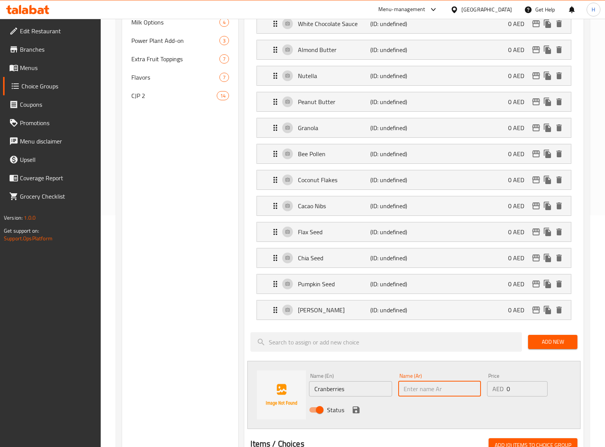
paste input "التوت البري"
type input "التوت البري"
click at [356, 280] on icon "save" at bounding box center [355, 409] width 9 height 9
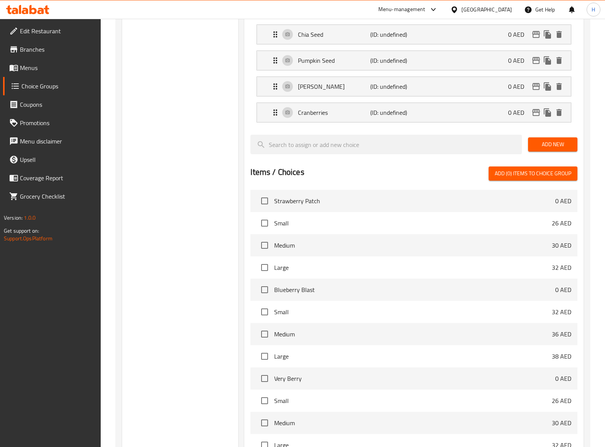
scroll to position [461, 0]
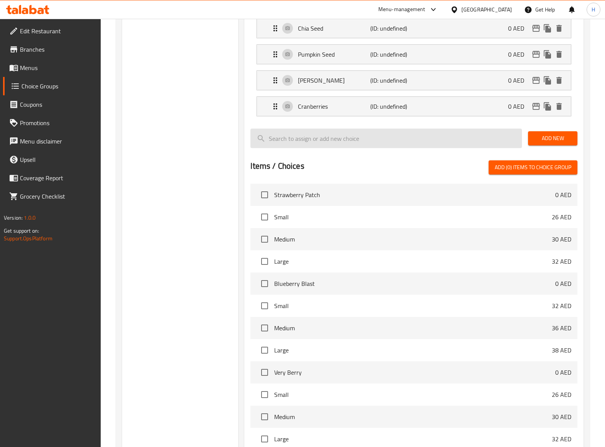
drag, startPoint x: 318, startPoint y: 136, endPoint x: 397, endPoint y: 145, distance: 79.0
click at [320, 136] on input "search" at bounding box center [385, 139] width 271 height 20
click at [554, 132] on div "Add New" at bounding box center [553, 139] width 56 height 26
click at [547, 142] on span "Add New" at bounding box center [552, 139] width 37 height 10
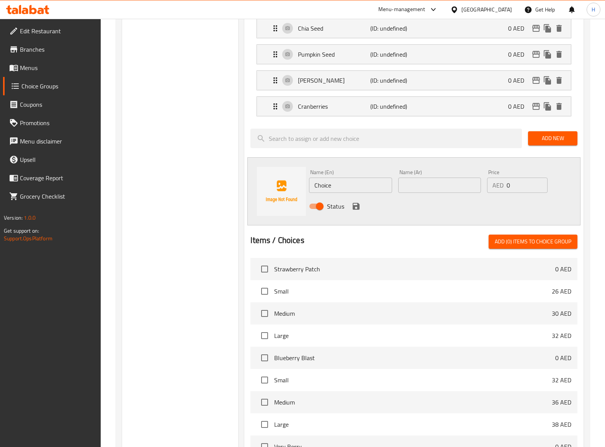
click at [337, 190] on input "Choice" at bounding box center [350, 185] width 83 height 15
paste input "Blueberry"
type input "Blueberry"
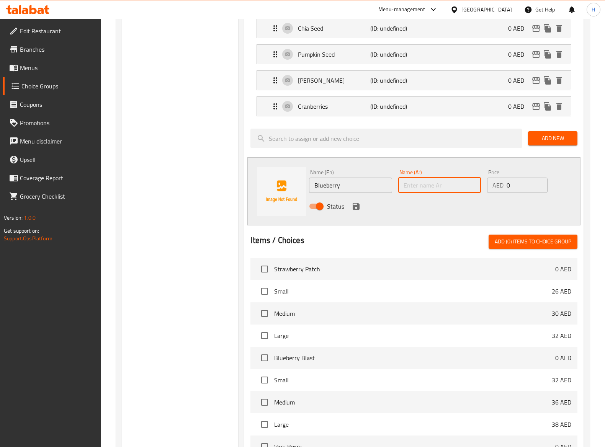
click at [441, 193] on input "text" at bounding box center [439, 185] width 83 height 15
paste input "توت"
type input "توت"
click at [351, 211] on icon "save" at bounding box center [355, 206] width 9 height 9
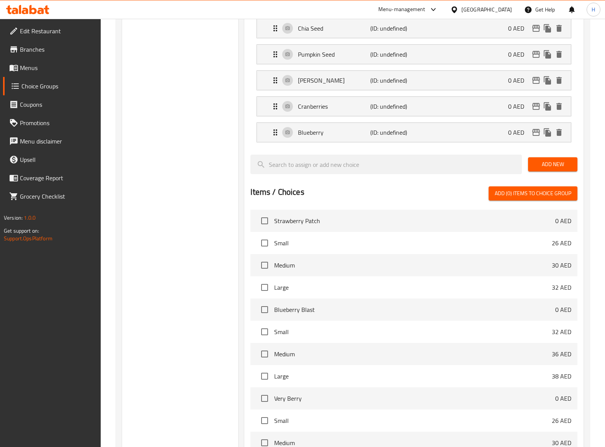
click at [347, 184] on div at bounding box center [413, 183] width 326 height 6
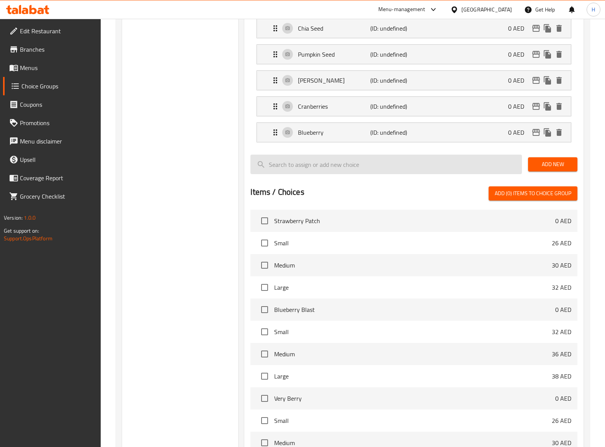
click at [380, 171] on input "search" at bounding box center [385, 165] width 271 height 20
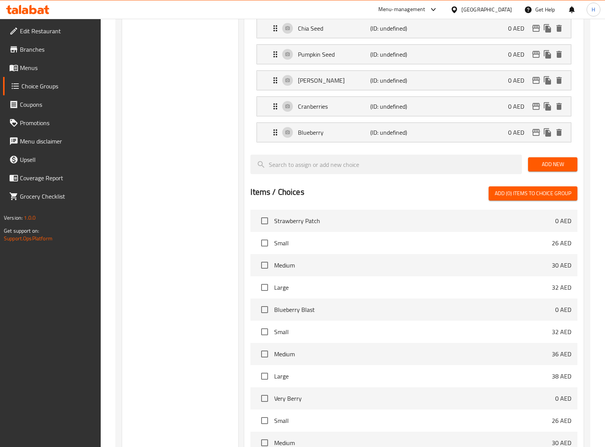
click at [549, 169] on span "Add New" at bounding box center [552, 165] width 37 height 10
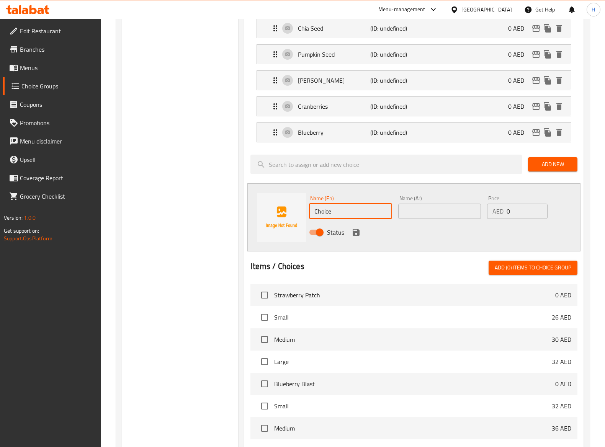
click at [333, 211] on input "Choice" at bounding box center [350, 211] width 83 height 15
click at [333, 214] on input "Choice" at bounding box center [350, 211] width 83 height 15
paste input "Kiwi"
type input "Kiwi"
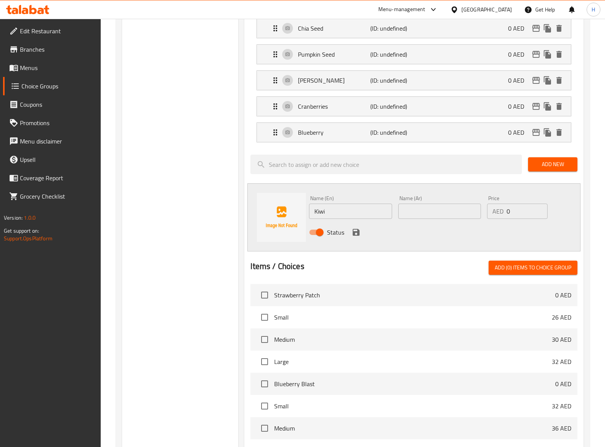
click at [439, 227] on div "Status" at bounding box center [439, 232] width 266 height 21
click at [439, 219] on input "text" at bounding box center [439, 211] width 83 height 15
paste input "كيوي"
type input "كيوي"
click at [351, 240] on div "Status" at bounding box center [439, 232] width 266 height 21
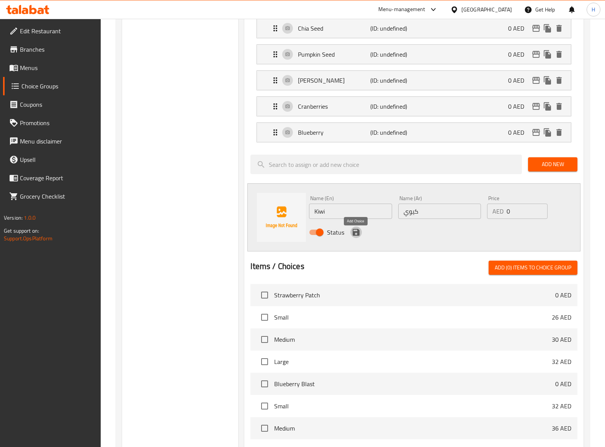
click at [353, 236] on icon "save" at bounding box center [356, 232] width 7 height 7
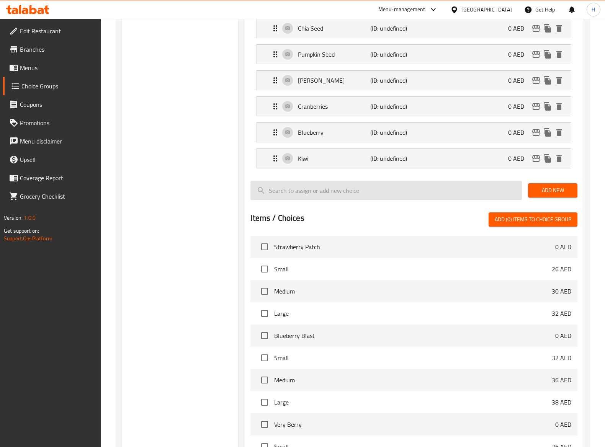
click at [300, 194] on input "search" at bounding box center [385, 191] width 271 height 20
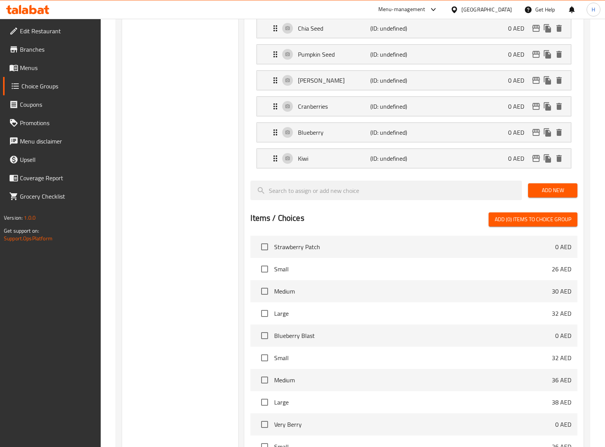
drag, startPoint x: 553, startPoint y: 194, endPoint x: 372, endPoint y: 205, distance: 181.0
click at [553, 194] on span "Add New" at bounding box center [552, 191] width 37 height 10
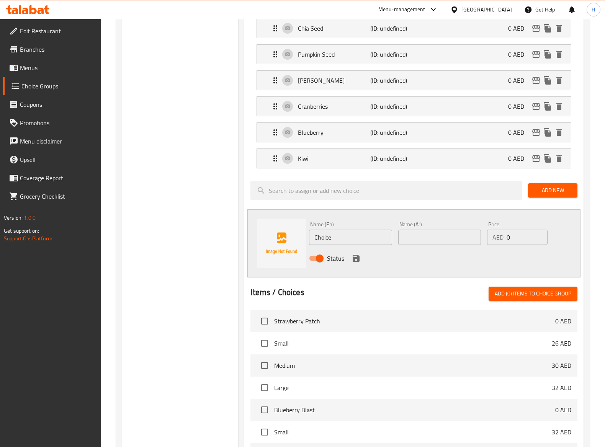
click at [349, 238] on input "Choice" at bounding box center [350, 237] width 83 height 15
paste input "Pomegranat"
type input "Pomegranate"
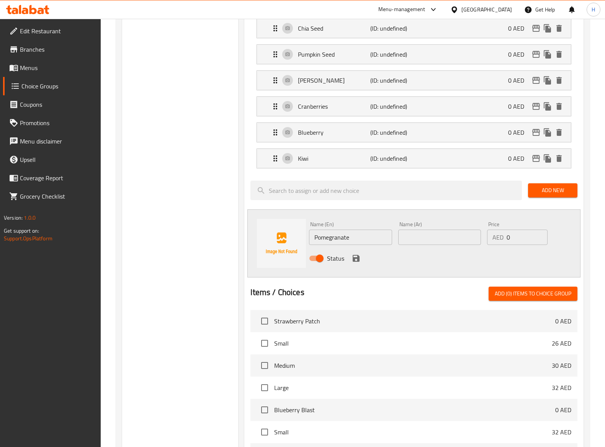
click at [409, 248] on div "Name (Ar) Name (Ar)" at bounding box center [439, 233] width 89 height 29
click at [413, 245] on input "text" at bounding box center [439, 237] width 83 height 15
paste input "رمان"
type input "رمان"
click at [358, 262] on icon "save" at bounding box center [356, 258] width 7 height 7
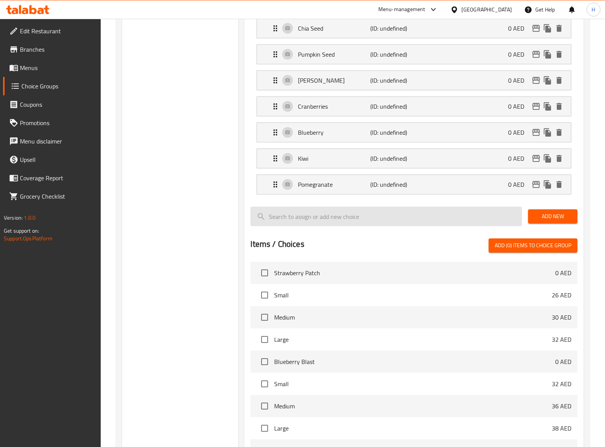
click at [364, 223] on input "search" at bounding box center [385, 217] width 271 height 20
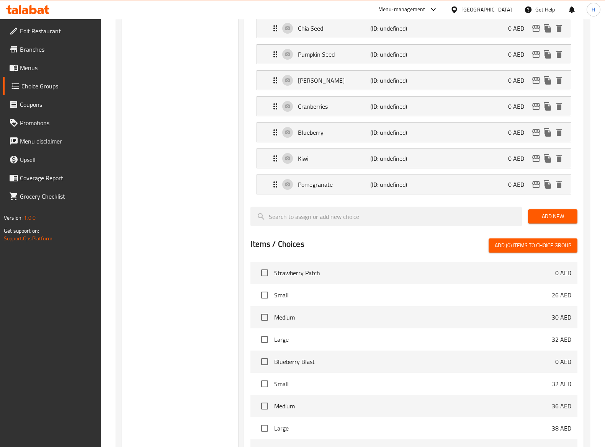
click at [540, 220] on span "Add New" at bounding box center [552, 217] width 37 height 10
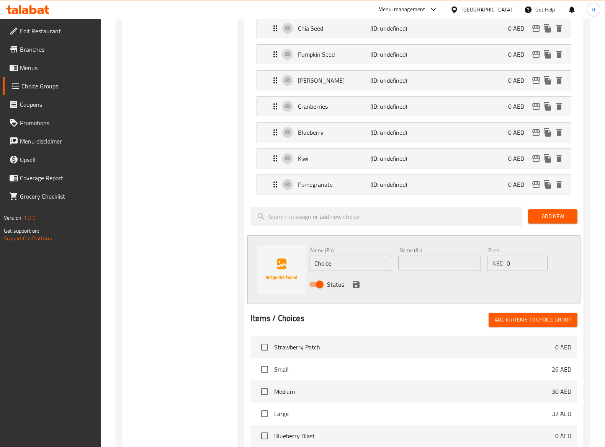
click at [348, 269] on input "Choice" at bounding box center [350, 263] width 83 height 15
paste input "Mango"
type input "Mango"
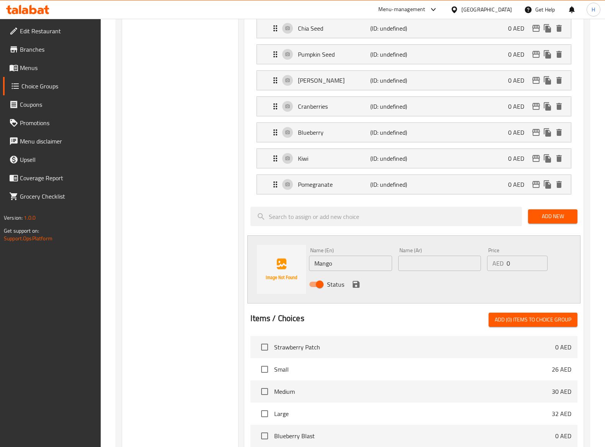
click at [462, 269] on input "text" at bounding box center [439, 263] width 83 height 15
paste input "مانجو"
type input "مانجو"
click at [356, 280] on icon "save" at bounding box center [355, 284] width 9 height 9
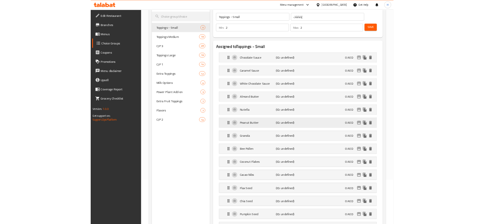
scroll to position [0, 0]
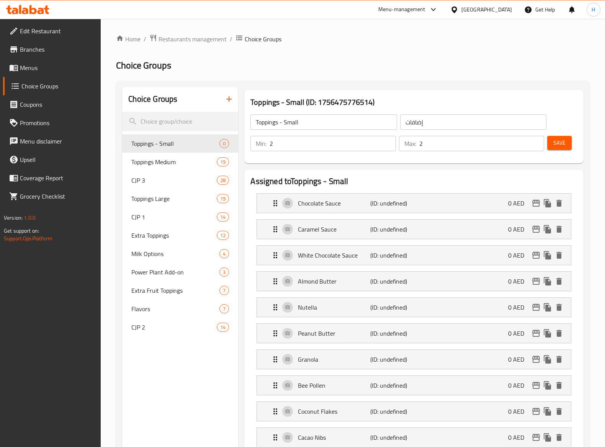
click at [562, 148] on button "Save" at bounding box center [559, 143] width 24 height 14
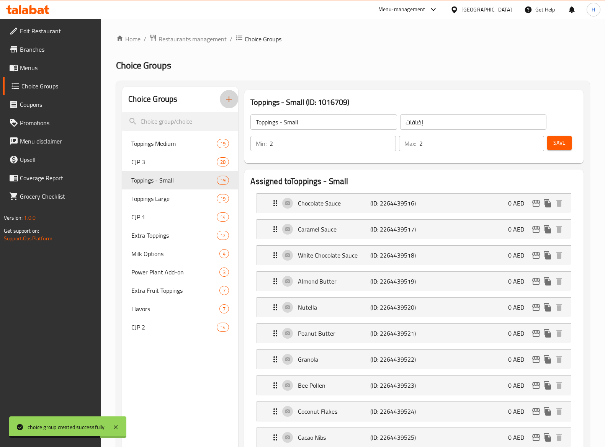
click at [232, 99] on icon "button" at bounding box center [228, 99] width 9 height 9
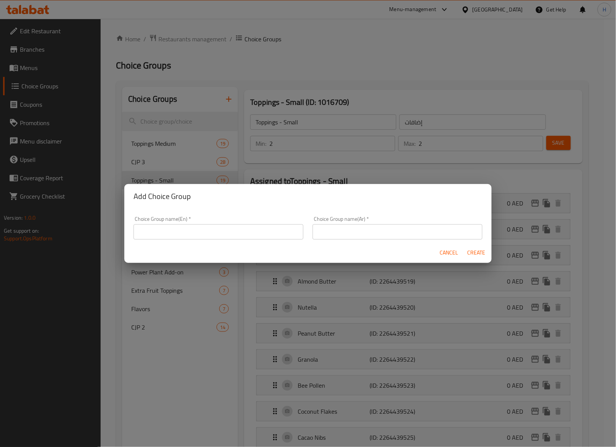
click at [230, 235] on input "text" at bounding box center [219, 231] width 170 height 15
paste input "Nutritional Boosts"
type input "Nutritional Boosts"
click at [397, 241] on div "Choice Group name(Ar)   * Choice Group name(Ar) *" at bounding box center [397, 228] width 179 height 33
click at [397, 238] on input "text" at bounding box center [398, 231] width 170 height 15
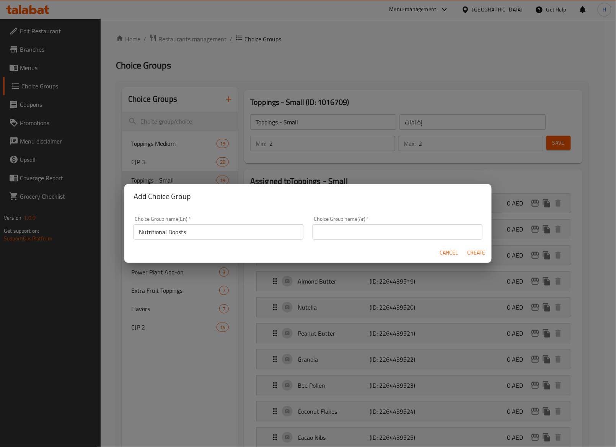
paste input "تعزيزات غذائية"
type input "تعزيزات غذائية"
click at [472, 249] on span "Create" at bounding box center [476, 253] width 18 height 10
type input "Nutritional Boosts"
type input "تعزيزات غذائية"
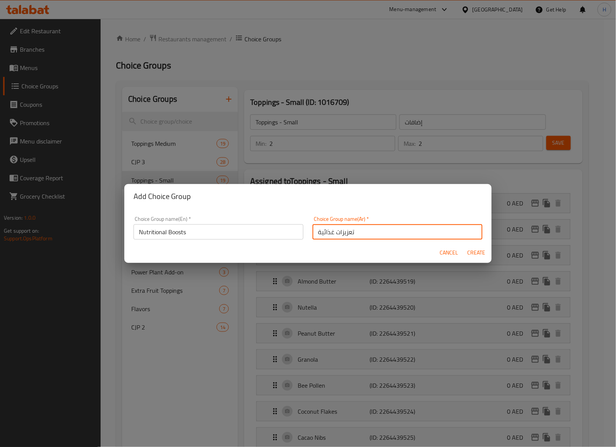
type input "0"
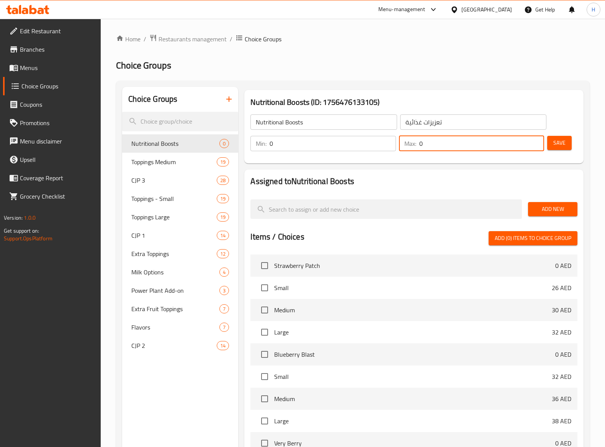
click at [448, 144] on input "0" at bounding box center [481, 143] width 125 height 15
click at [452, 147] on input "0" at bounding box center [481, 143] width 125 height 15
type input "7"
click at [545, 211] on span "Add New" at bounding box center [552, 209] width 37 height 10
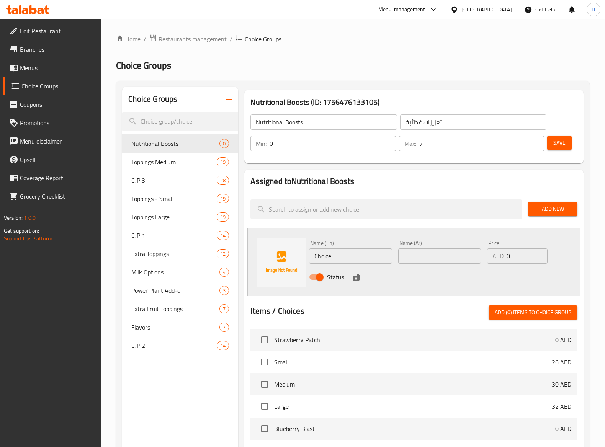
click at [369, 256] on input "Choice" at bounding box center [350, 255] width 83 height 15
paste input "Fat Burner"
type input "Fat Burner"
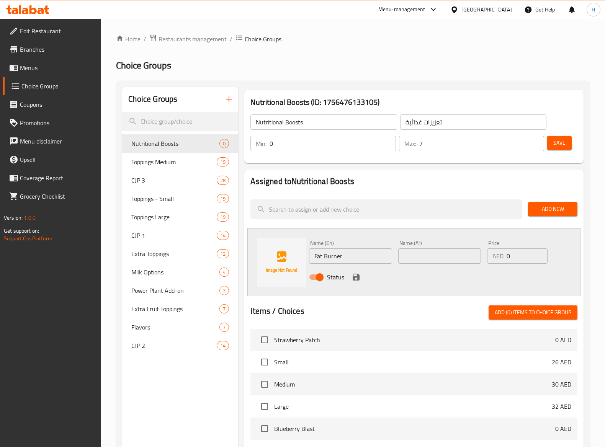
click at [429, 253] on input "text" at bounding box center [439, 255] width 83 height 15
paste input "حارق الدهون"
type input "حارق الدهون"
click at [531, 258] on input "0" at bounding box center [526, 255] width 41 height 15
click at [537, 258] on input "3" at bounding box center [526, 255] width 41 height 15
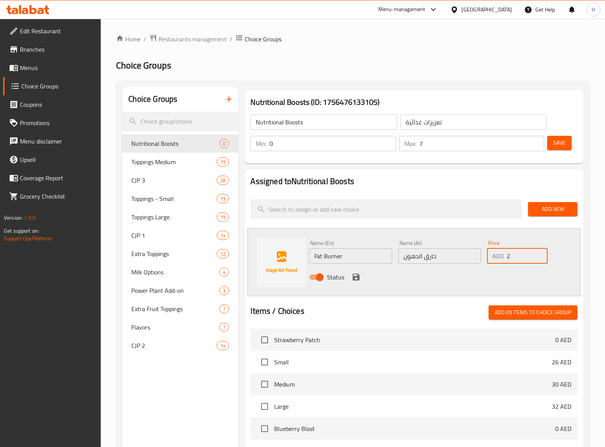
click at [537, 258] on input "2" at bounding box center [526, 255] width 41 height 15
click at [538, 253] on input "3" at bounding box center [526, 255] width 41 height 15
type input "4"
click at [538, 253] on input "4" at bounding box center [526, 255] width 41 height 15
click at [354, 275] on icon "save" at bounding box center [355, 277] width 9 height 9
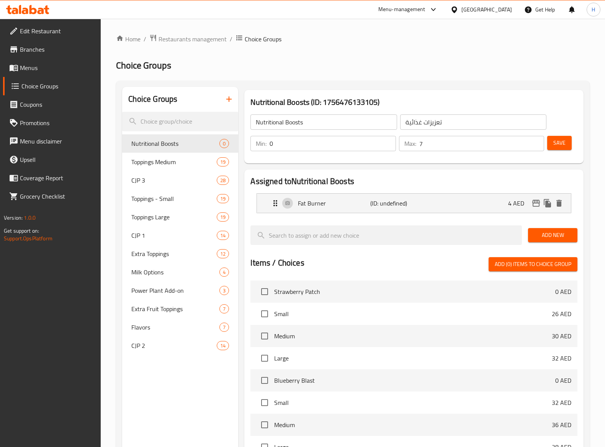
click at [424, 222] on div at bounding box center [413, 222] width 326 height 6
click at [549, 237] on span "Add New" at bounding box center [552, 235] width 37 height 10
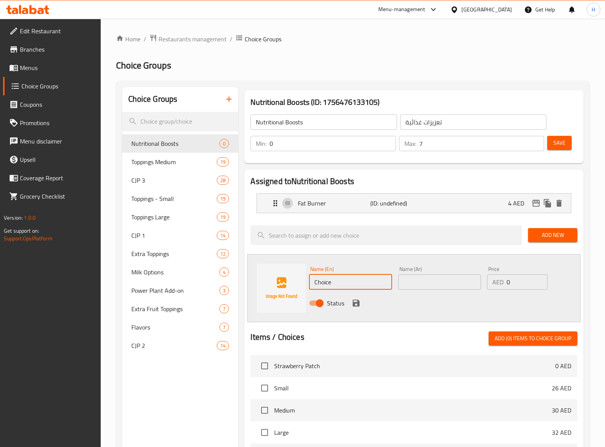
click at [386, 280] on input "Choice" at bounding box center [350, 281] width 83 height 15
click at [383, 280] on input "Choice" at bounding box center [350, 281] width 83 height 15
paste input "Antioxidant"
type input "Antioxidant"
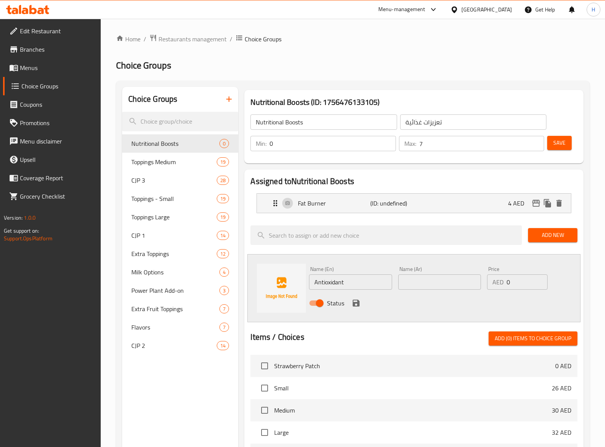
click at [431, 278] on input "text" at bounding box center [439, 281] width 83 height 15
paste input "مضاد للأكسدة"
type input "مضاد للأكسدة"
click at [512, 280] on input "0" at bounding box center [526, 281] width 41 height 15
drag, startPoint x: 517, startPoint y: 285, endPoint x: 490, endPoint y: 284, distance: 27.6
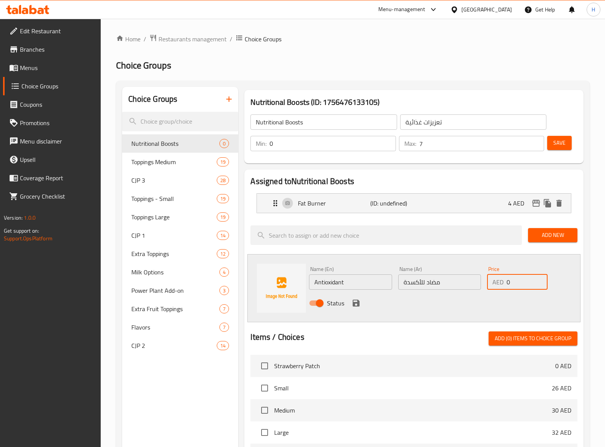
click at [490, 280] on div "AED 0 Price" at bounding box center [517, 281] width 60 height 15
type input "4"
click at [359, 280] on icon "save" at bounding box center [355, 303] width 9 height 9
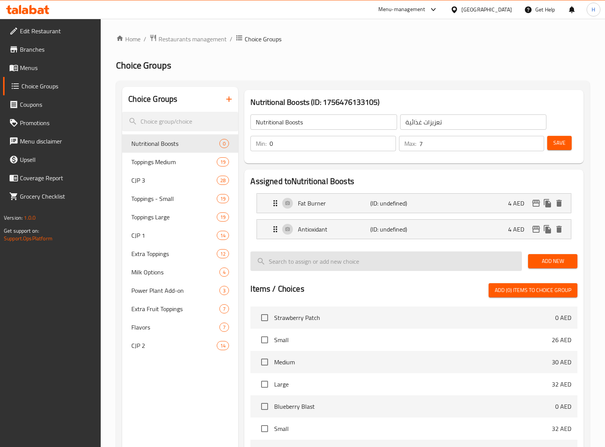
click at [349, 260] on input "search" at bounding box center [385, 261] width 271 height 20
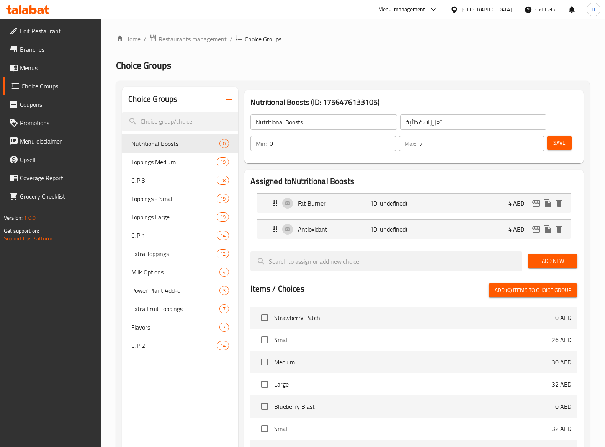
click at [540, 256] on button "Add New" at bounding box center [552, 261] width 49 height 14
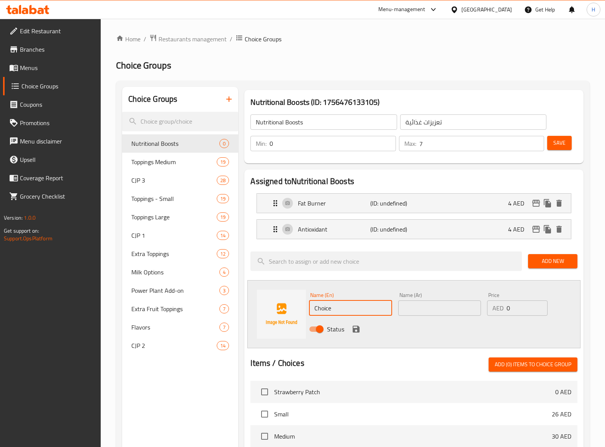
click at [348, 280] on input "Choice" at bounding box center [350, 307] width 83 height 15
paste input "reatin"
type input "Creatine"
click at [449, 280] on input "text" at bounding box center [439, 307] width 83 height 15
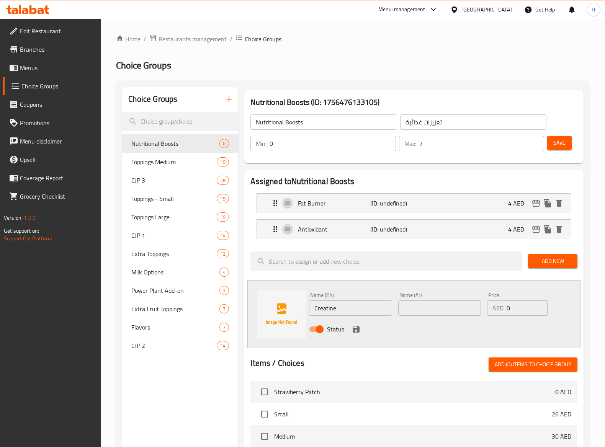
click at [435, 280] on input "text" at bounding box center [439, 307] width 83 height 15
paste input "الكرياتين"
type input "الكرياتين"
click at [492, 280] on p "AED" at bounding box center [497, 308] width 11 height 9
click at [517, 280] on input "0" at bounding box center [526, 307] width 41 height 15
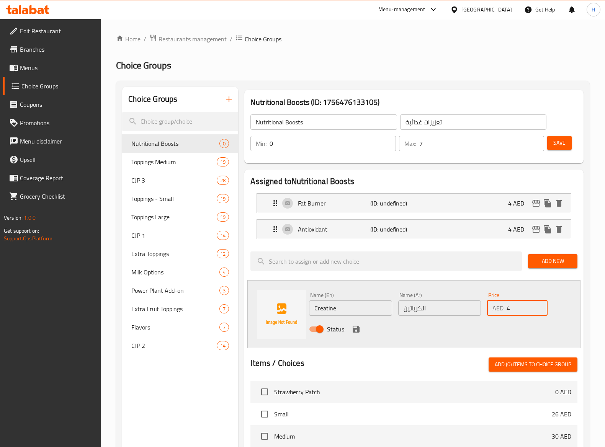
type input "4"
click at [360, 280] on icon "save" at bounding box center [355, 329] width 9 height 9
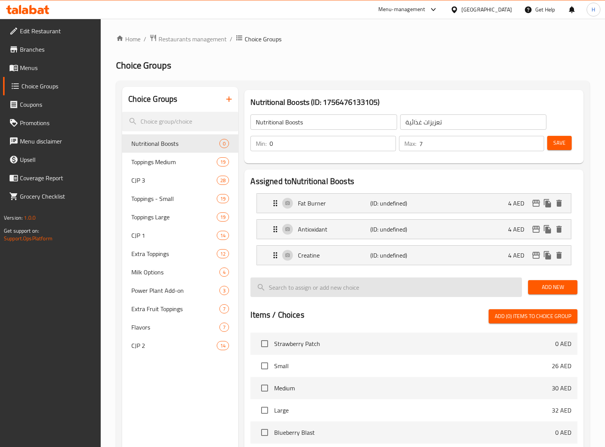
click at [417, 279] on input "search" at bounding box center [385, 288] width 271 height 20
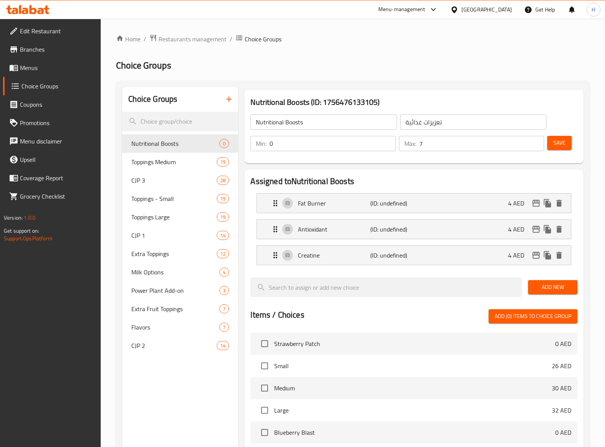
click at [549, 280] on button "Add New" at bounding box center [552, 287] width 49 height 14
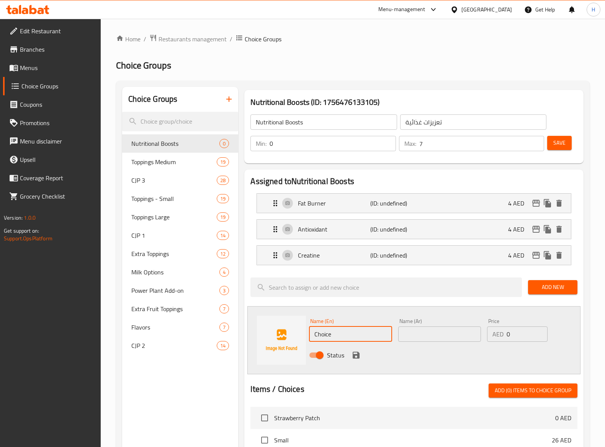
click at [344, 280] on input "Choice" at bounding box center [350, 333] width 83 height 15
paste input "Multi Vitamin"
type input "Multi Vitamin"
click at [435, 280] on input "text" at bounding box center [439, 333] width 83 height 15
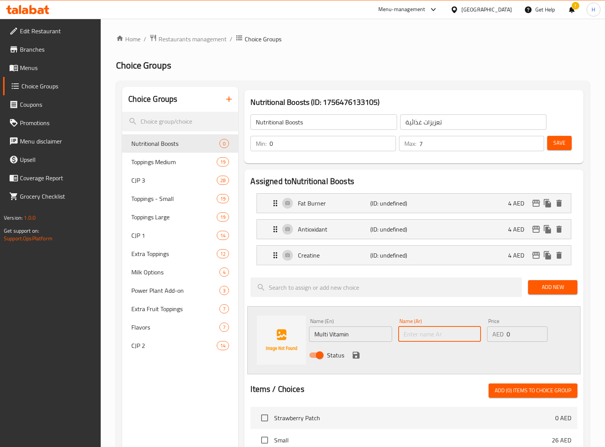
paste input "فيتامينات متعددة"
type input "فيتامينات متعددة"
drag, startPoint x: 511, startPoint y: 338, endPoint x: 503, endPoint y: 335, distance: 8.2
click at [503, 280] on div "AED 0 Price" at bounding box center [517, 333] width 60 height 15
type input "4"
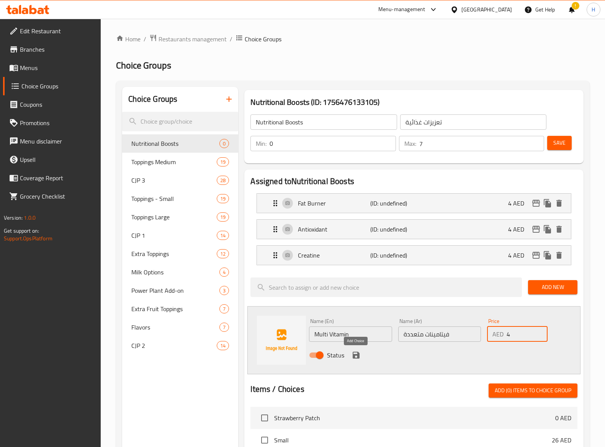
click at [358, 280] on icon "save" at bounding box center [356, 355] width 7 height 7
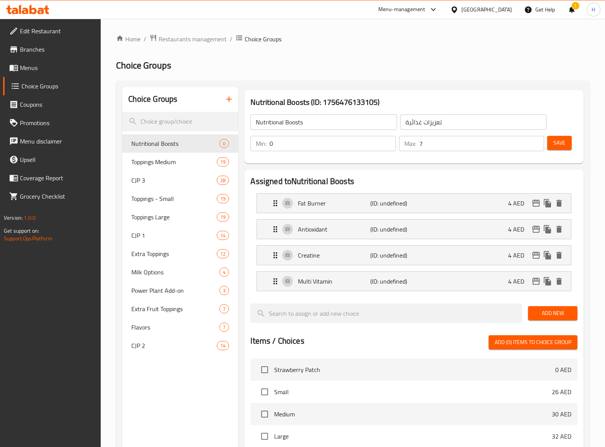
click at [543, 280] on span "Add New" at bounding box center [552, 314] width 37 height 10
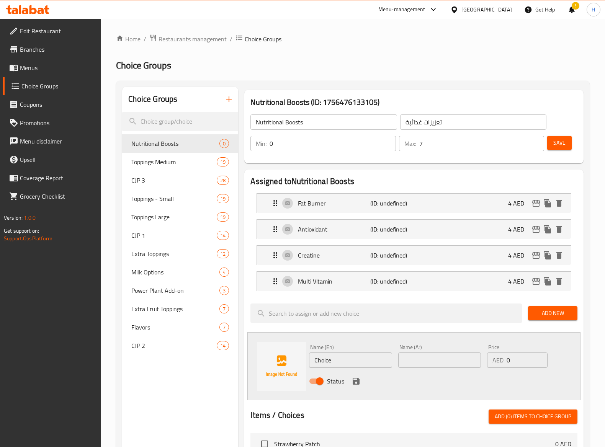
click at [346, 280] on div "Name (En) Choice Name (En)" at bounding box center [350, 355] width 83 height 23
click at [346, 280] on input "Choice" at bounding box center [350, 360] width 83 height 15
paste input "Glutamin"
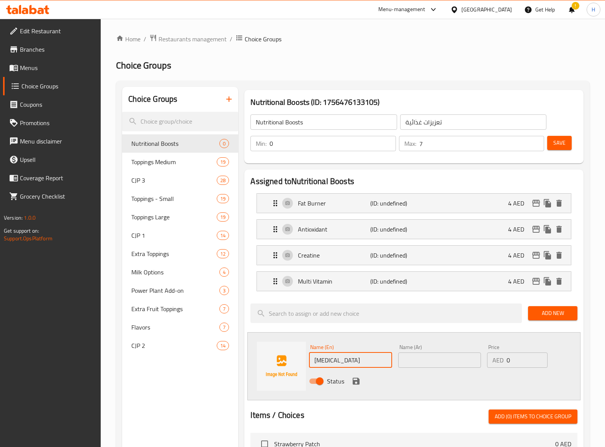
type input "[MEDICAL_DATA]"
click at [434, 280] on input "text" at bounding box center [439, 360] width 83 height 15
paste input "نظام عذائي"
type input "نظام عذائي"
click at [528, 280] on input "0" at bounding box center [526, 360] width 41 height 15
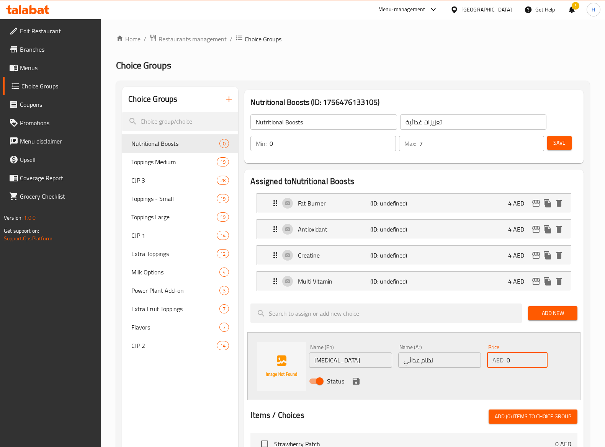
drag, startPoint x: 528, startPoint y: 362, endPoint x: 463, endPoint y: 361, distance: 65.5
click at [463, 280] on div "Name (En) [MEDICAL_DATA] Name (En) Name (Ar) نظام عذائي Name (Ar) Price AED 0 P…" at bounding box center [439, 366] width 266 height 50
type input "4"
click at [360, 280] on icon "save" at bounding box center [355, 381] width 9 height 9
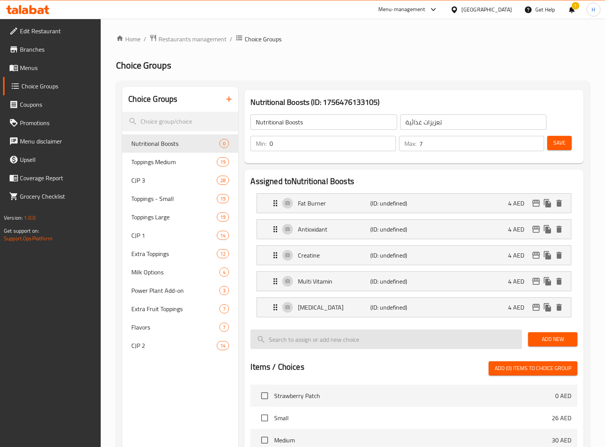
click at [398, 280] on input "search" at bounding box center [385, 340] width 271 height 20
click at [552, 280] on span "Add New" at bounding box center [552, 340] width 37 height 10
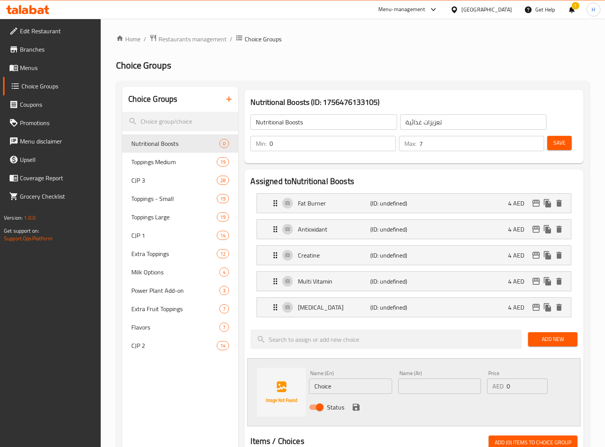
click at [354, 280] on input "Choice" at bounding box center [350, 386] width 83 height 15
paste input "Protein"
type input "Protein"
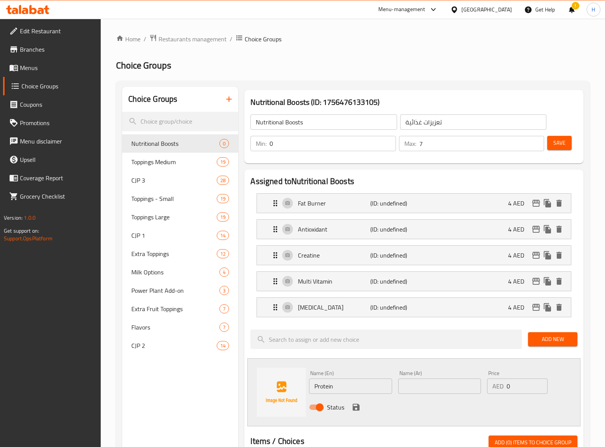
click at [455, 280] on input "text" at bounding box center [439, 386] width 83 height 15
paste input "بروتين"
type input "بروتين"
drag, startPoint x: 513, startPoint y: 387, endPoint x: 453, endPoint y: 390, distance: 59.8
click at [453, 280] on div "Name (En) Protein Name (En) Name (Ar) بروتين Name (Ar) Price AED 0 Price Status" at bounding box center [439, 392] width 266 height 50
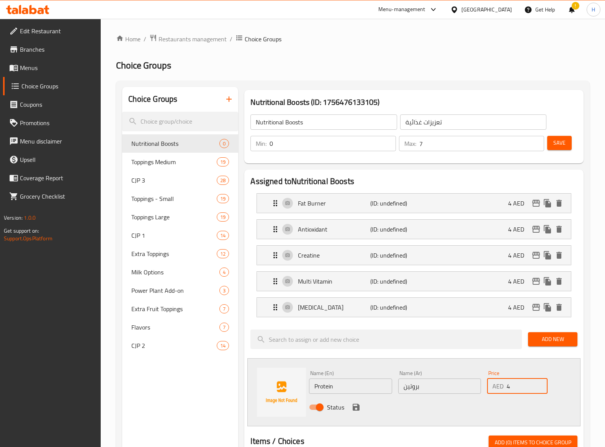
type input "4"
click at [356, 280] on icon "save" at bounding box center [356, 407] width 7 height 7
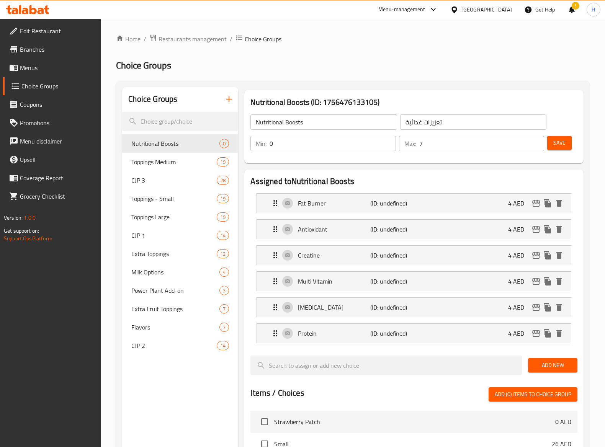
click at [552, 145] on button "Save" at bounding box center [559, 143] width 24 height 14
click at [560, 139] on span "Save" at bounding box center [559, 143] width 12 height 10
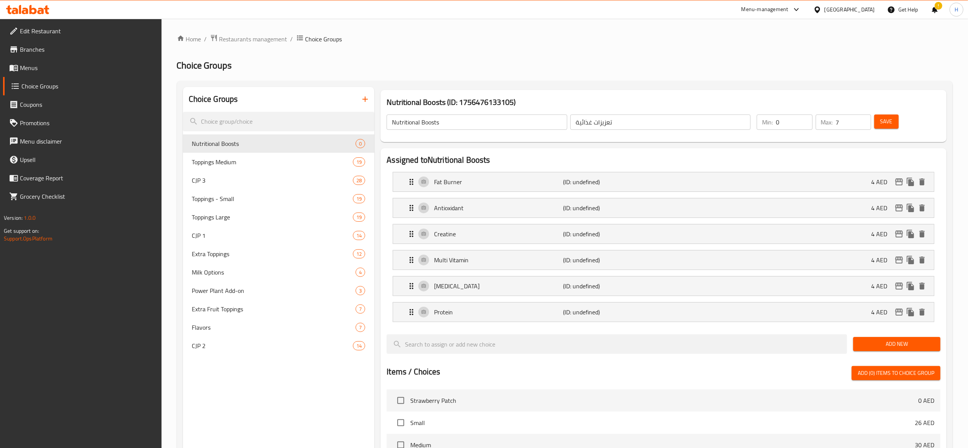
click at [612, 126] on span "Save" at bounding box center [886, 122] width 12 height 10
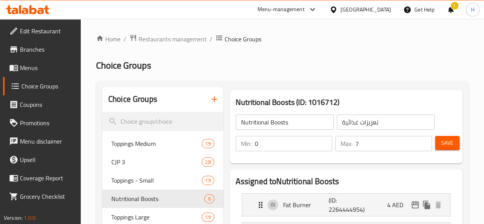
drag, startPoint x: 214, startPoint y: 0, endPoint x: 275, endPoint y: 67, distance: 91.0
click at [276, 67] on h2 "Choice Groups" at bounding box center [282, 65] width 373 height 12
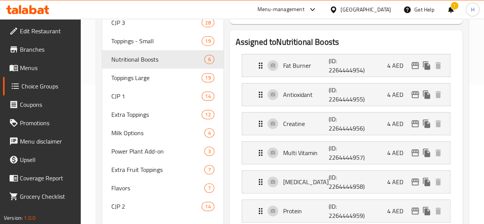
scroll to position [115, 0]
